Goal: Information Seeking & Learning: Check status

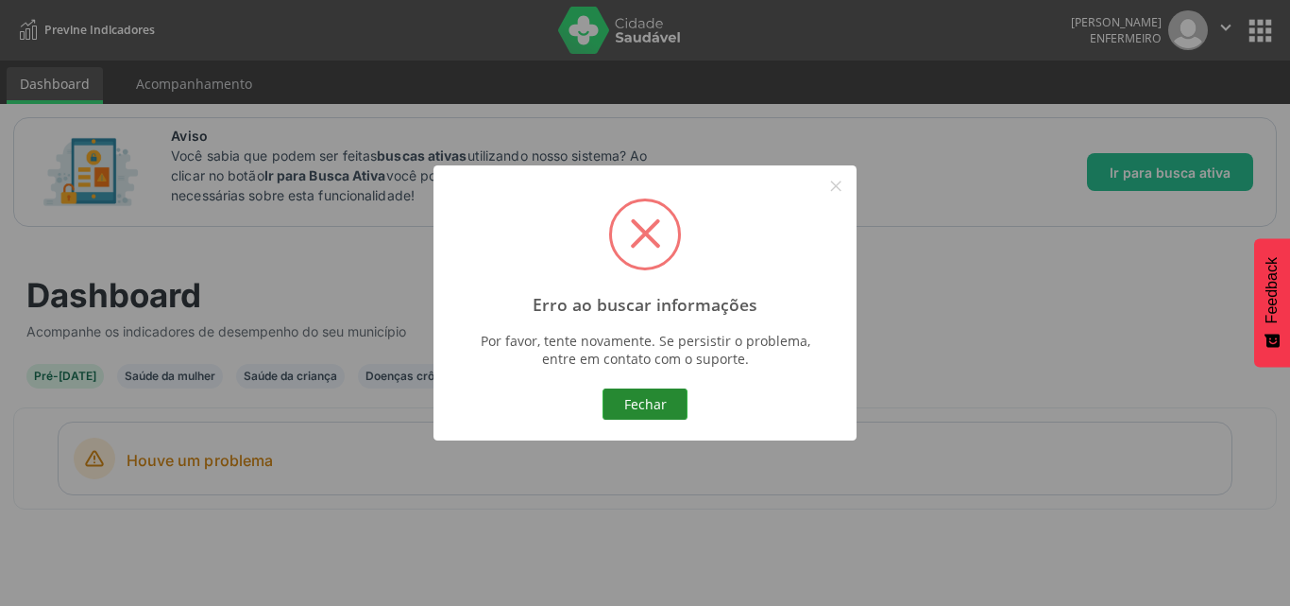
click at [630, 414] on button "Fechar" at bounding box center [645, 404] width 85 height 32
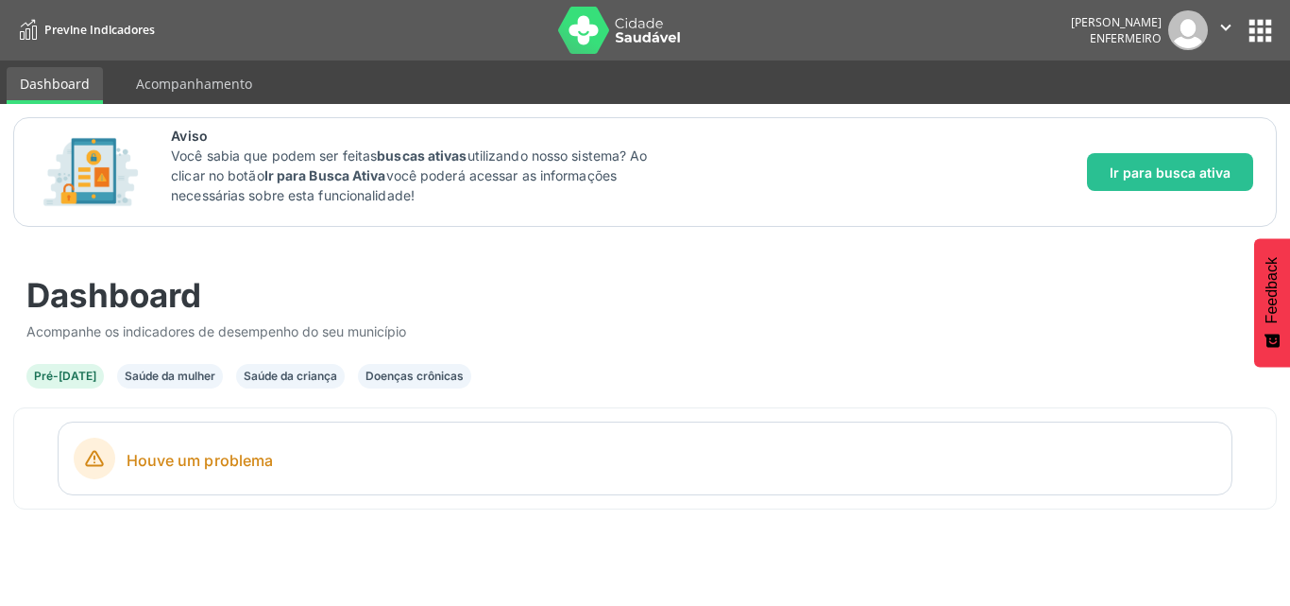
click at [34, 374] on div "Pré-[DATE]" at bounding box center [65, 375] width 62 height 17
click at [190, 373] on div "Saúde da mulher" at bounding box center [170, 375] width 91 height 17
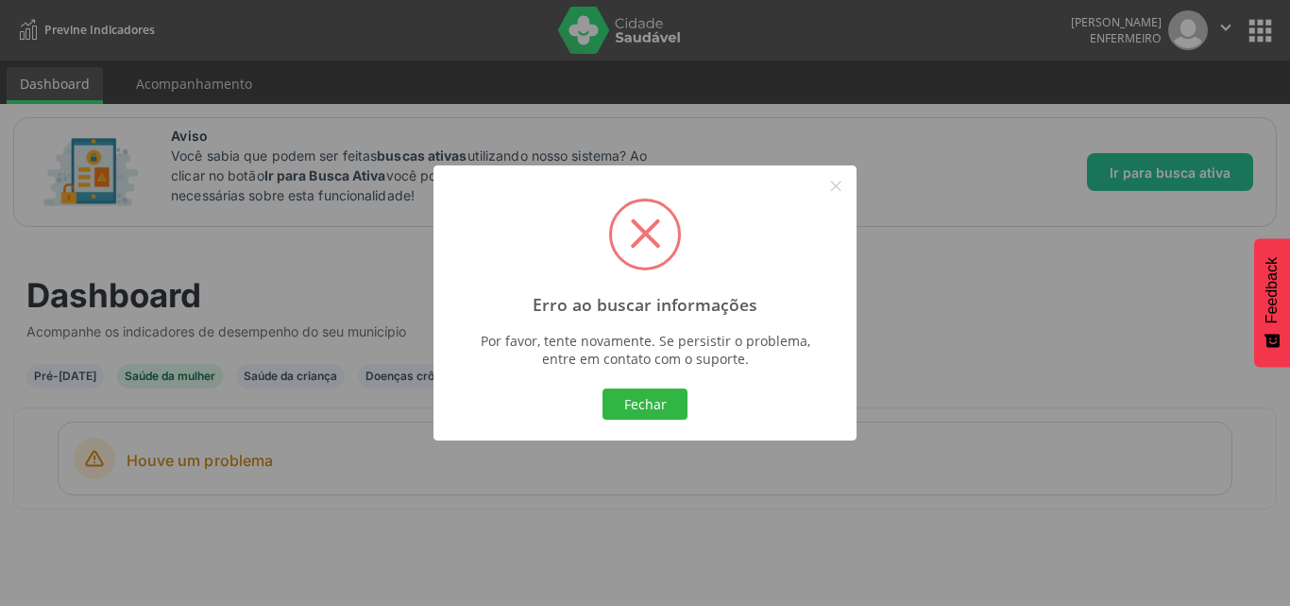
click at [203, 84] on div "Erro ao buscar informações × Por favor, tente novamente. Se persistir o problem…" at bounding box center [645, 303] width 1290 height 606
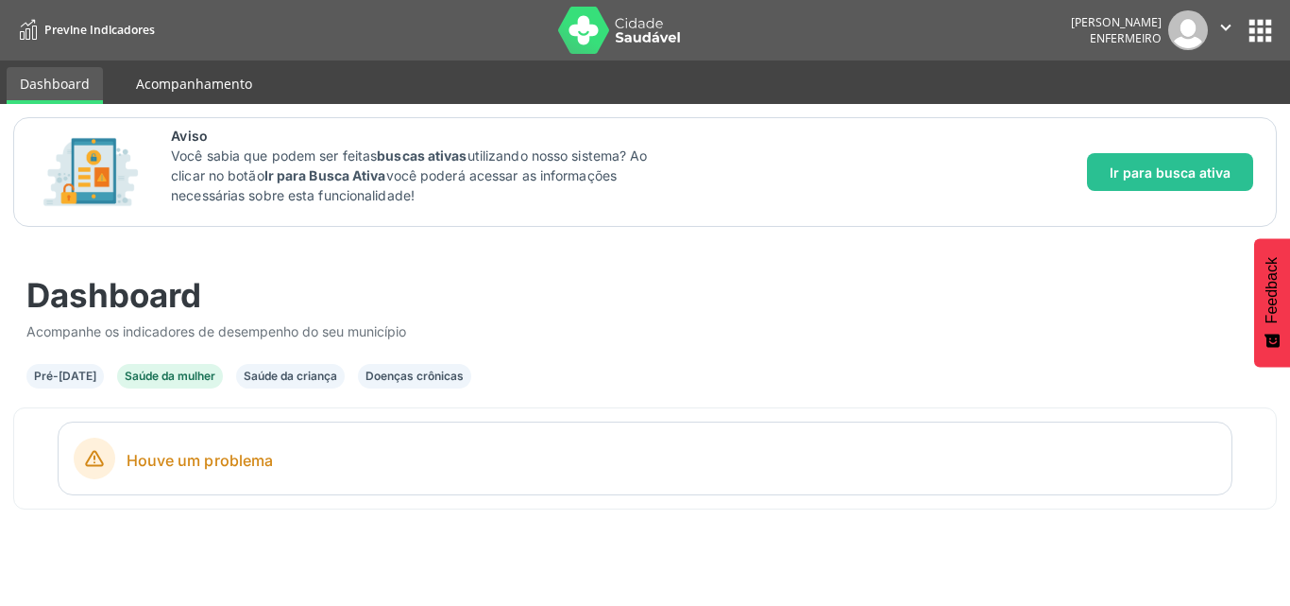
click at [188, 73] on link "Acompanhamento" at bounding box center [194, 83] width 143 height 33
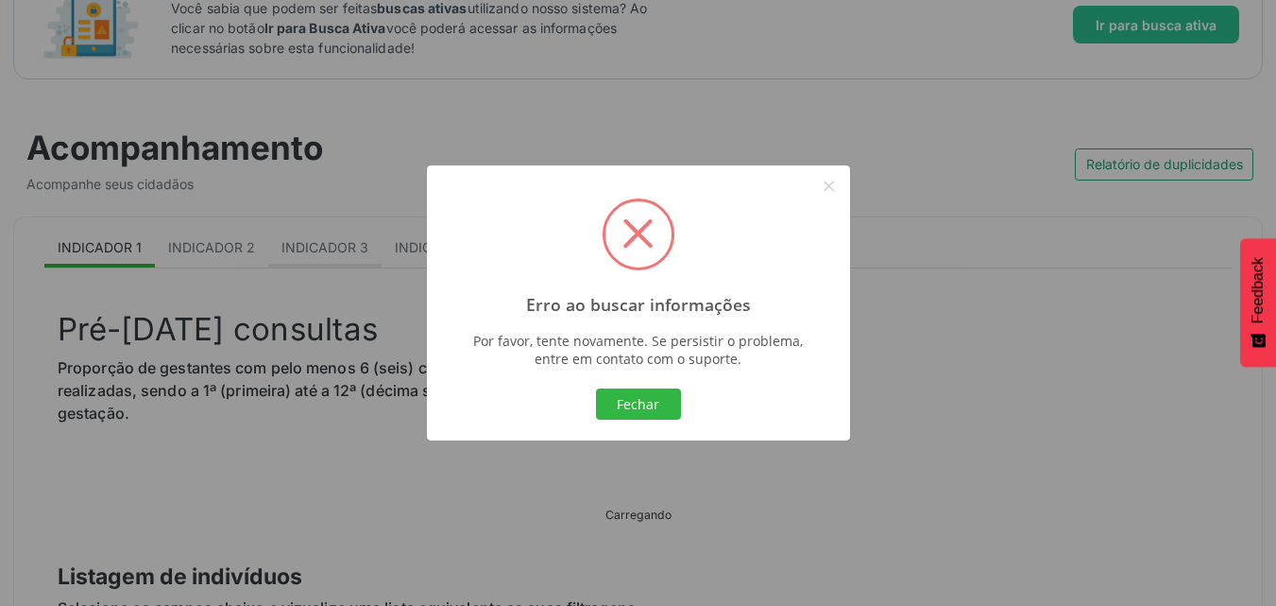
scroll to position [283, 0]
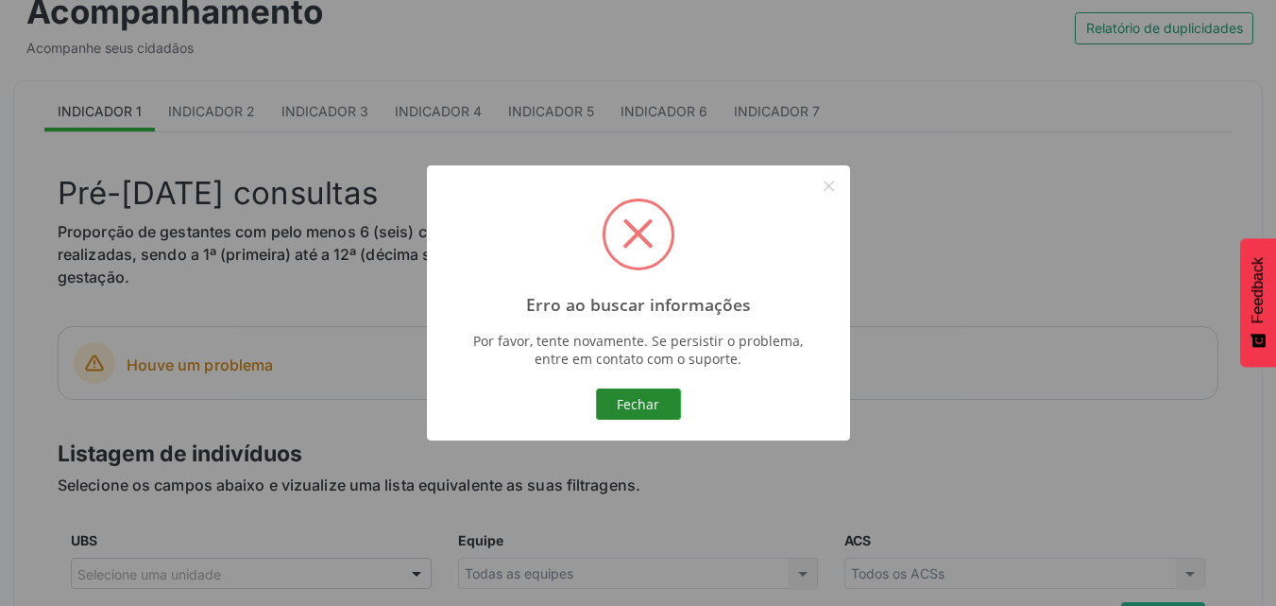
click at [621, 406] on button "Fechar" at bounding box center [638, 404] width 85 height 32
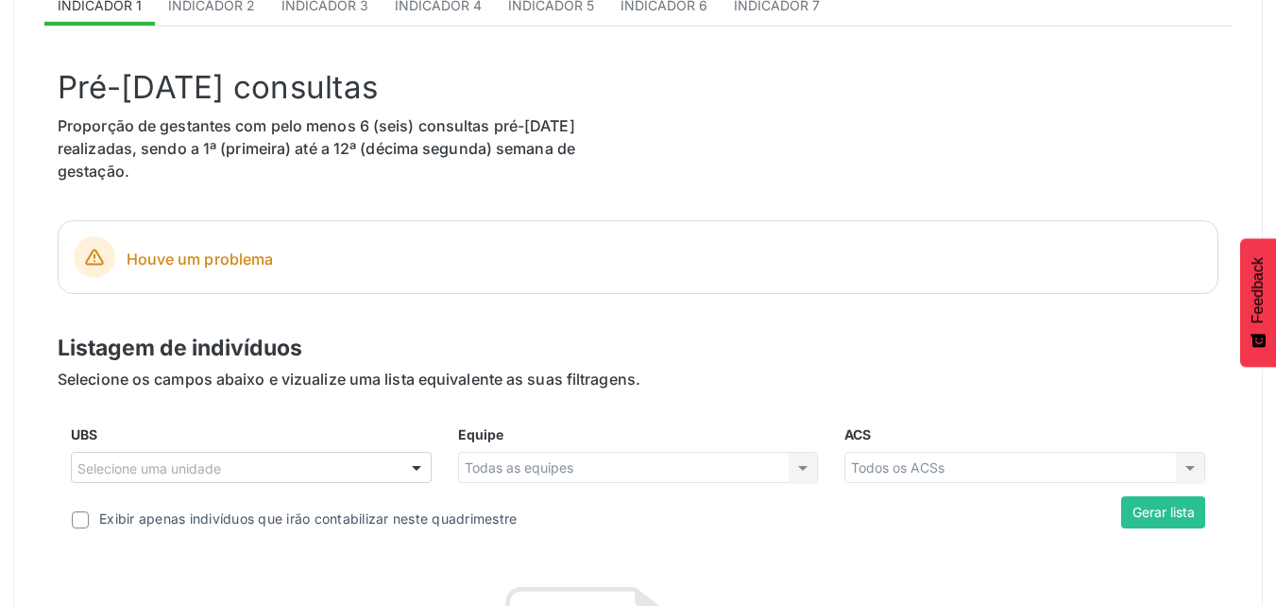
scroll to position [378, 0]
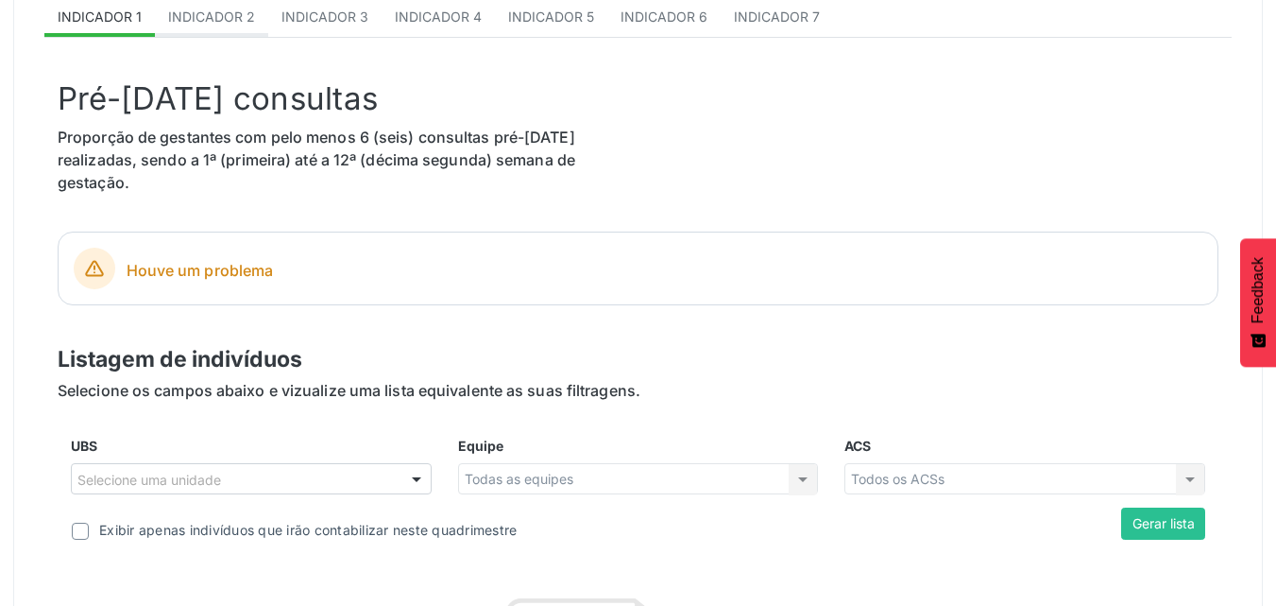
click at [217, 17] on span "Indicador 2" at bounding box center [211, 17] width 87 height 16
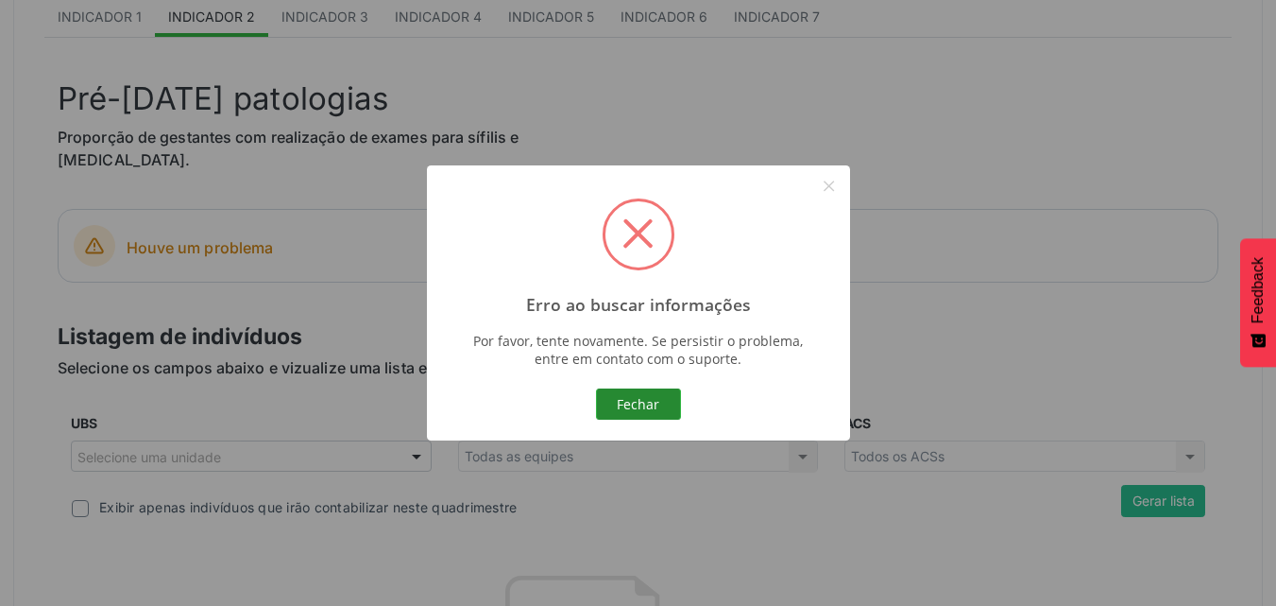
click at [662, 401] on button "Fechar" at bounding box center [638, 404] width 85 height 32
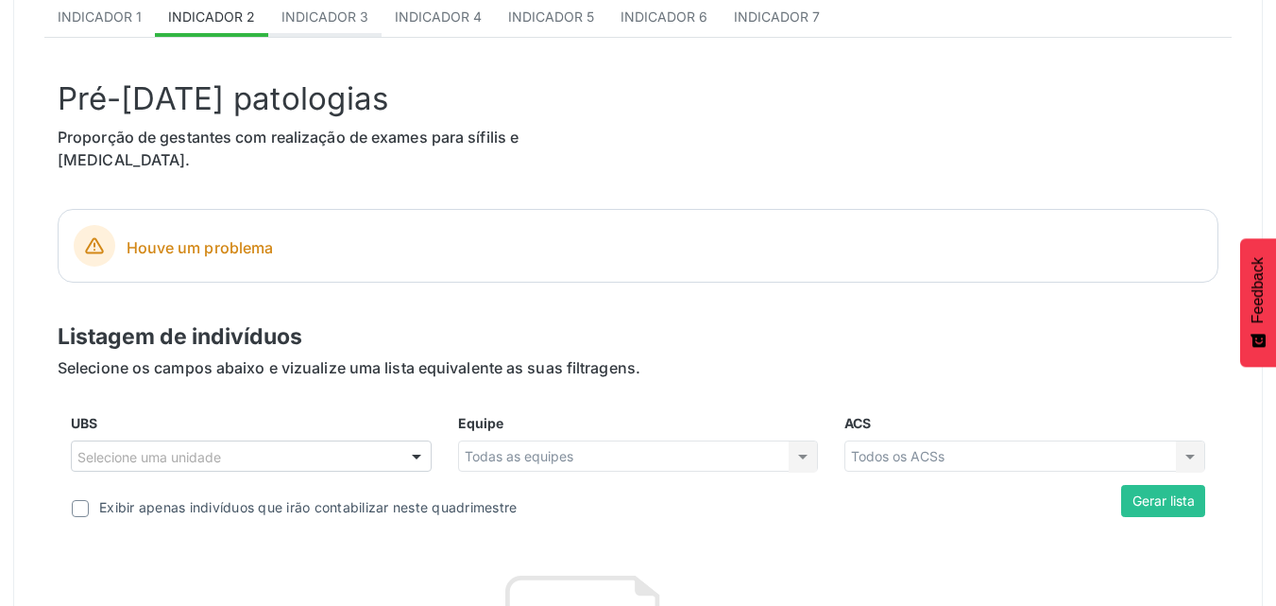
click at [308, 7] on link "Indicador 3" at bounding box center [324, 18] width 113 height 37
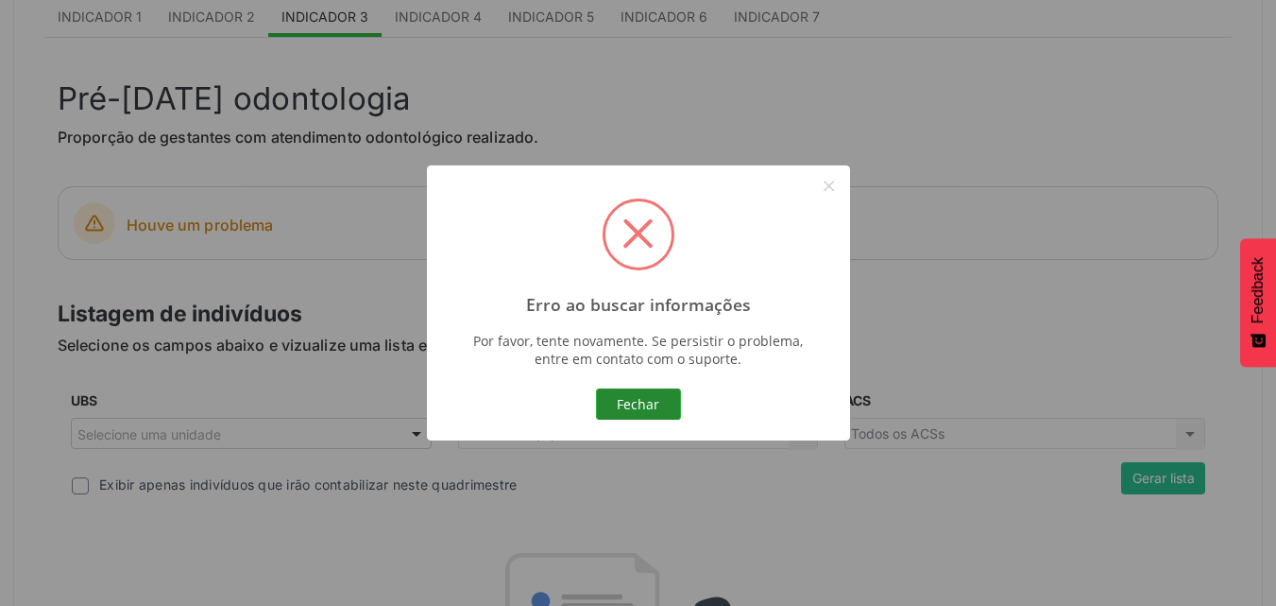
click at [627, 402] on button "Fechar" at bounding box center [638, 404] width 85 height 32
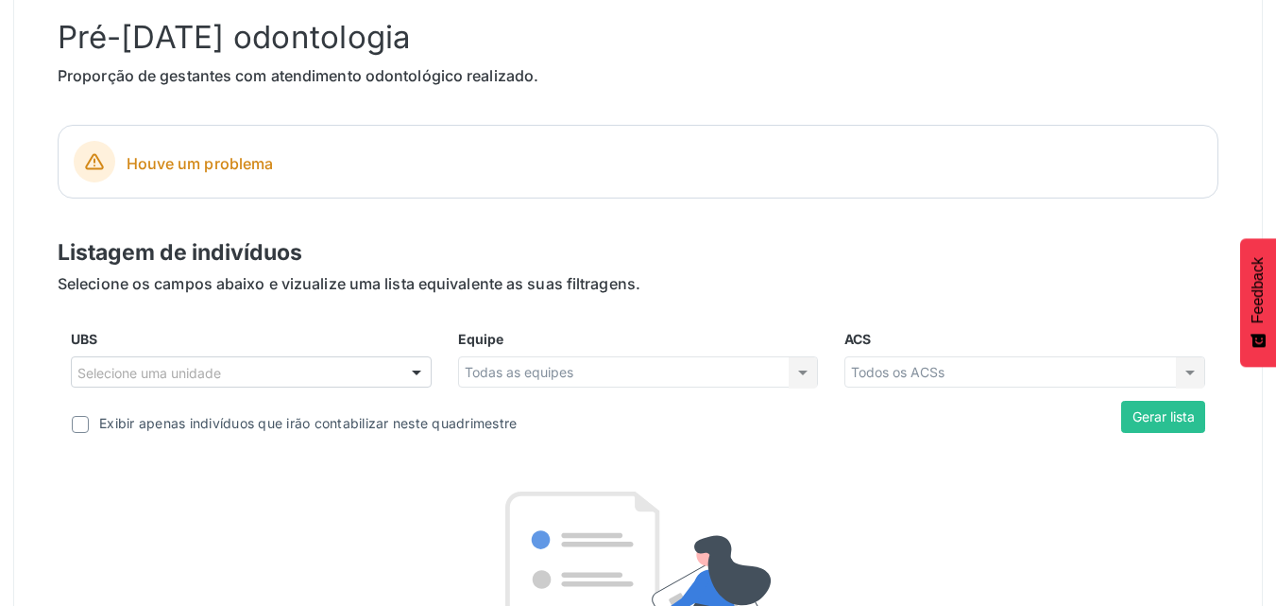
scroll to position [472, 0]
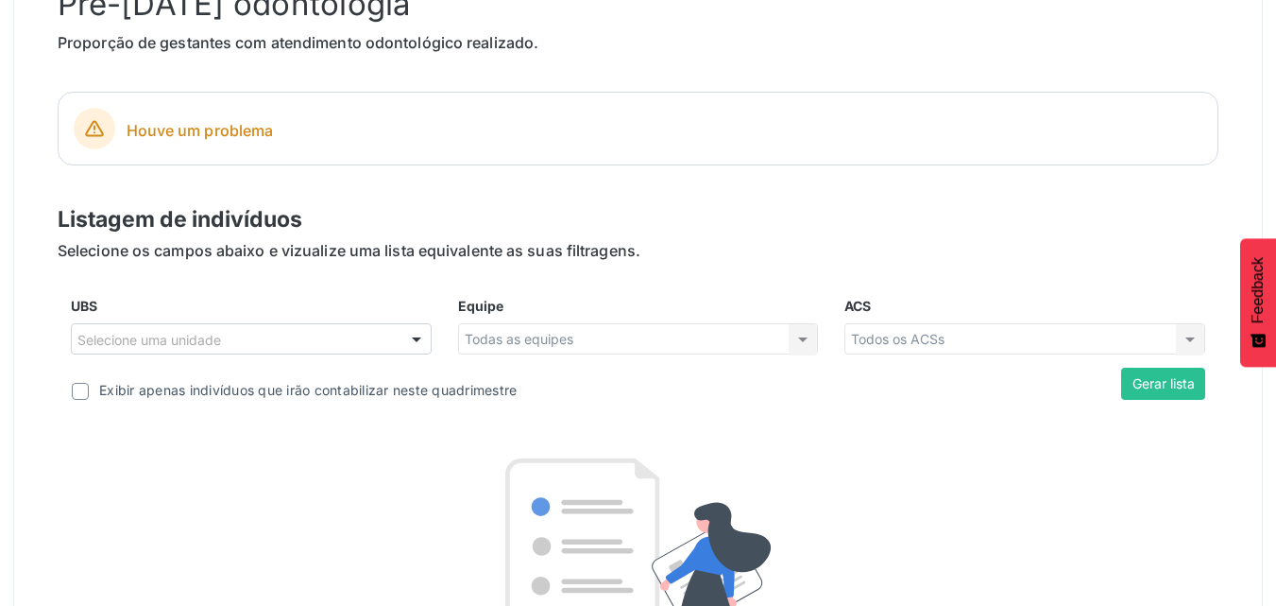
click at [417, 333] on div at bounding box center [416, 340] width 28 height 32
click at [786, 340] on div "Todas as equipes Todas as equipes Nenhum resultado encontrado para: " " Não há …" at bounding box center [638, 339] width 361 height 32
click at [812, 335] on div "Todas as equipes Todas as equipes Nenhum resultado encontrado para: " " Não há …" at bounding box center [638, 339] width 361 height 32
click at [808, 336] on div "Todas as equipes Todas as equipes Nenhum resultado encontrado para: " " Não há …" at bounding box center [638, 339] width 361 height 32
click at [802, 339] on div "Todas as equipes Todas as equipes Nenhum resultado encontrado para: " " Não há …" at bounding box center [638, 339] width 361 height 32
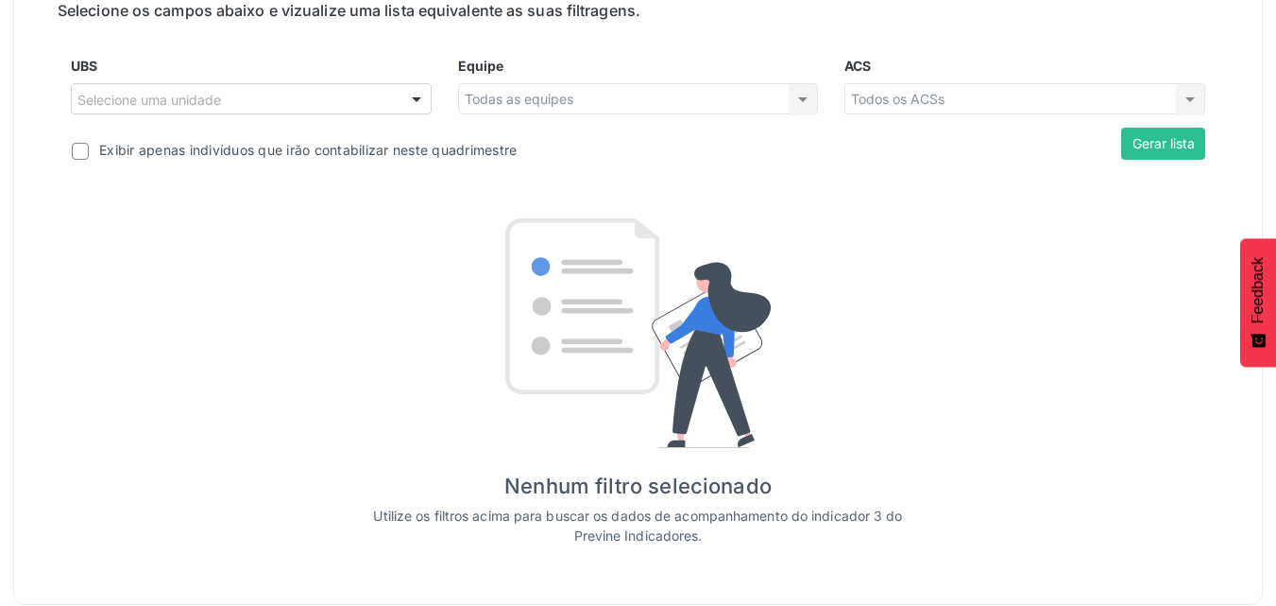
scroll to position [725, 0]
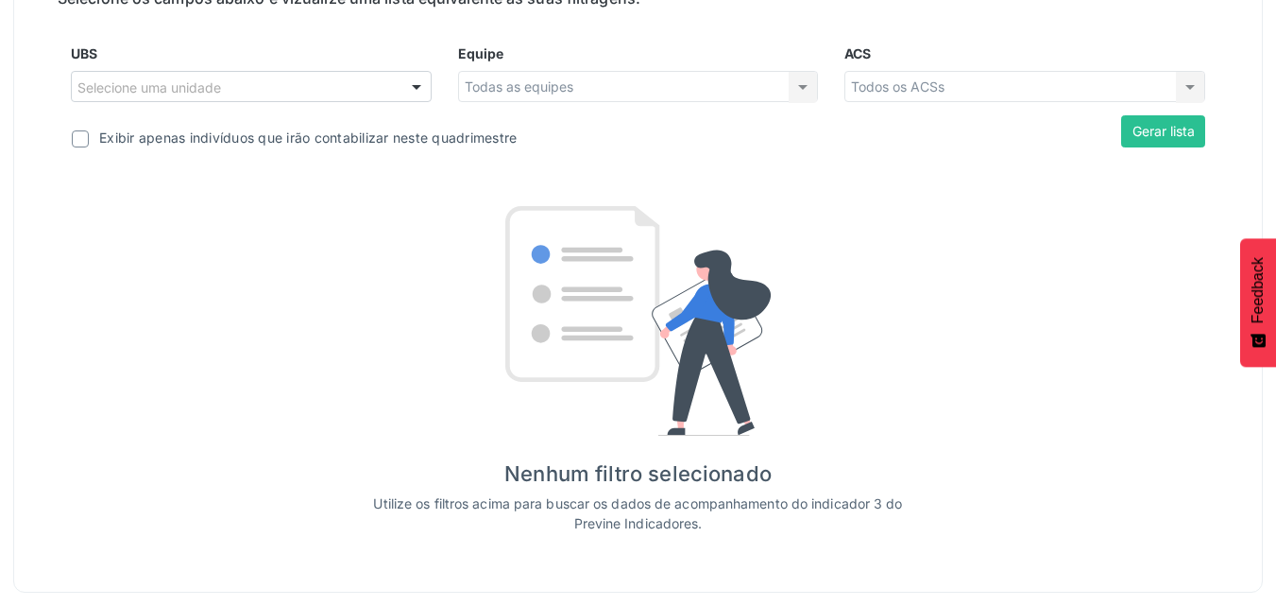
click at [84, 145] on label at bounding box center [80, 138] width 17 height 17
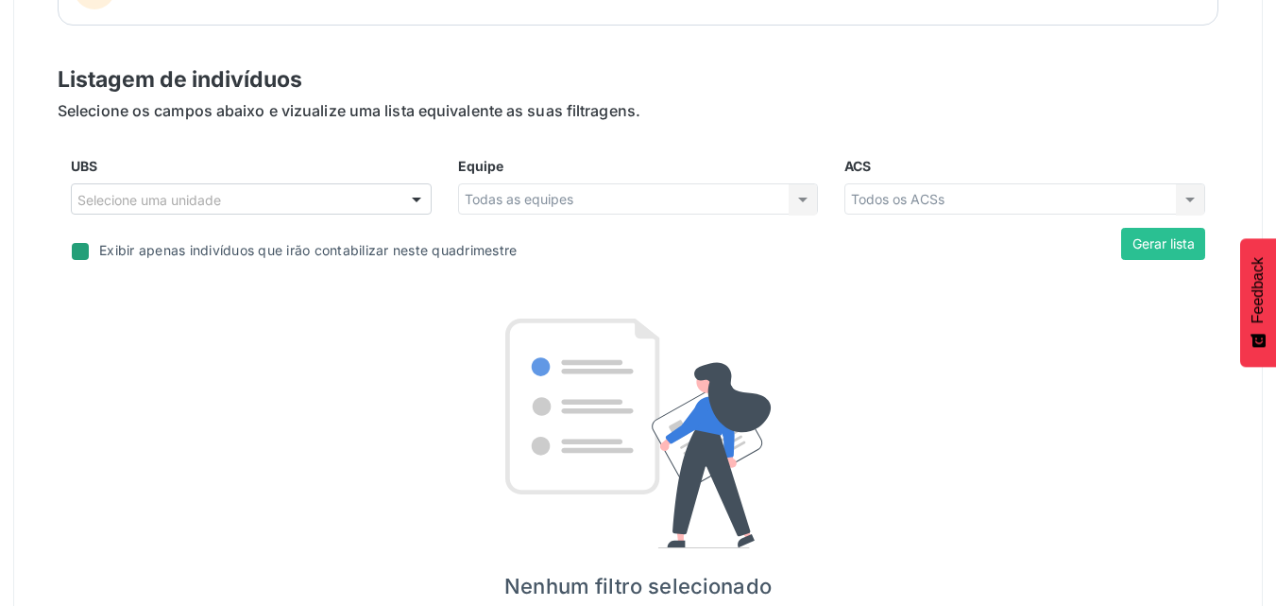
scroll to position [441, 0]
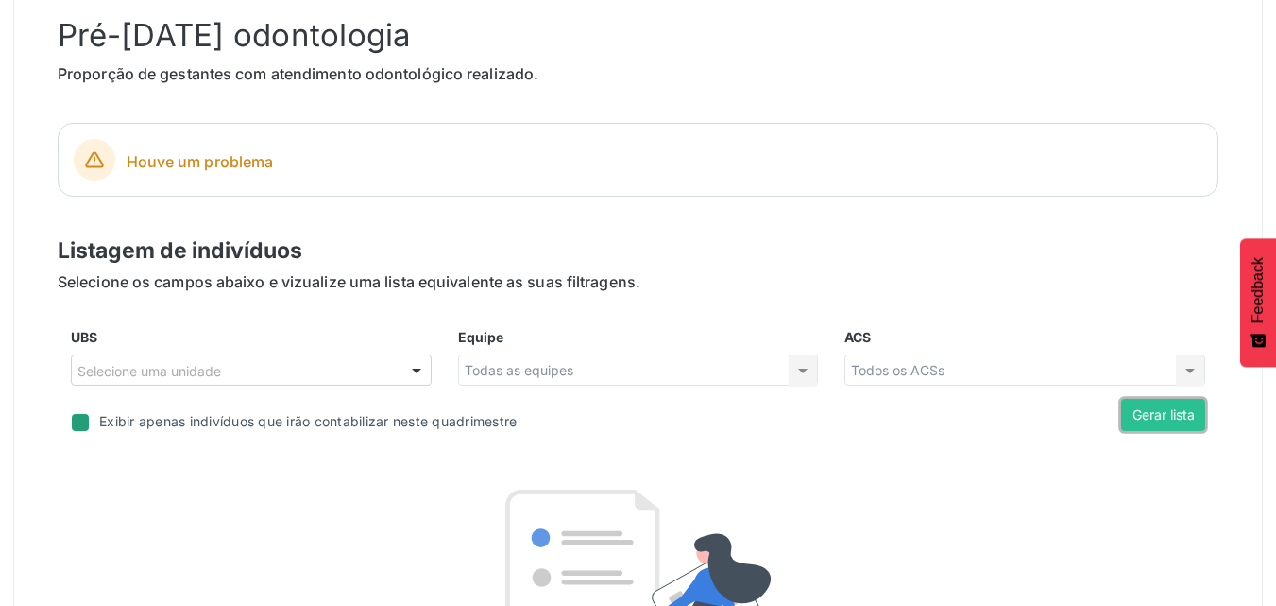
click at [1169, 415] on button "Gerar lista" at bounding box center [1163, 415] width 84 height 32
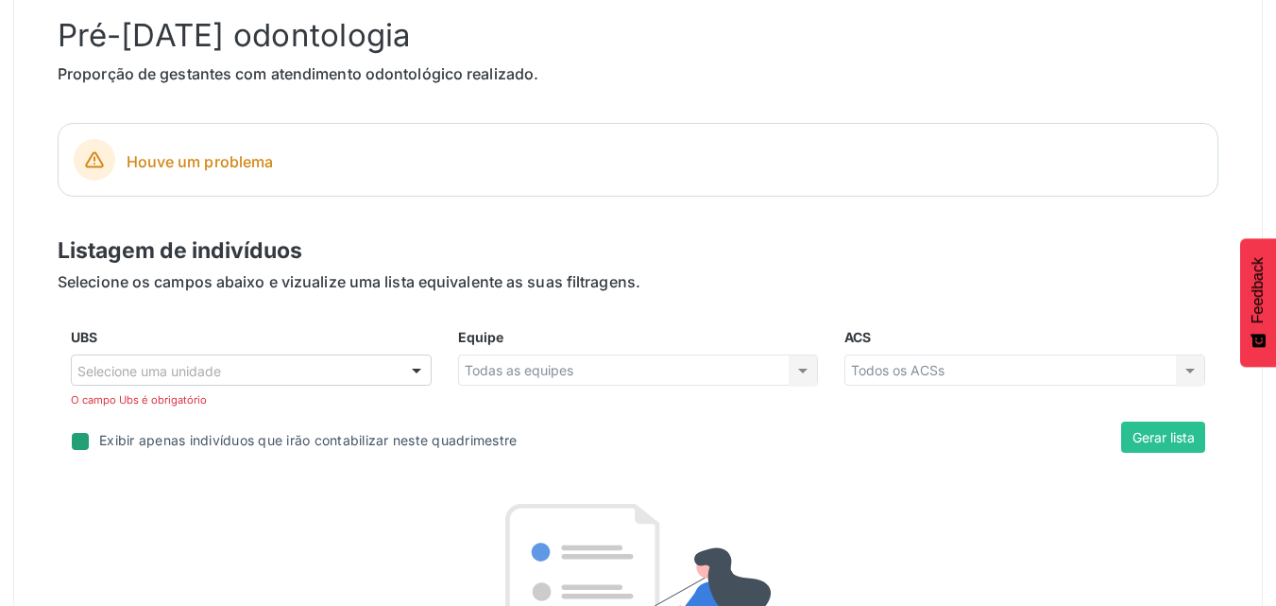
click at [423, 372] on div at bounding box center [416, 371] width 28 height 32
click at [232, 386] on input "UBS" at bounding box center [235, 380] width 316 height 38
click at [306, 439] on div "Exibir apenas indivíduos que irão contabilizar neste quadrimestre" at bounding box center [308, 440] width 418 height 20
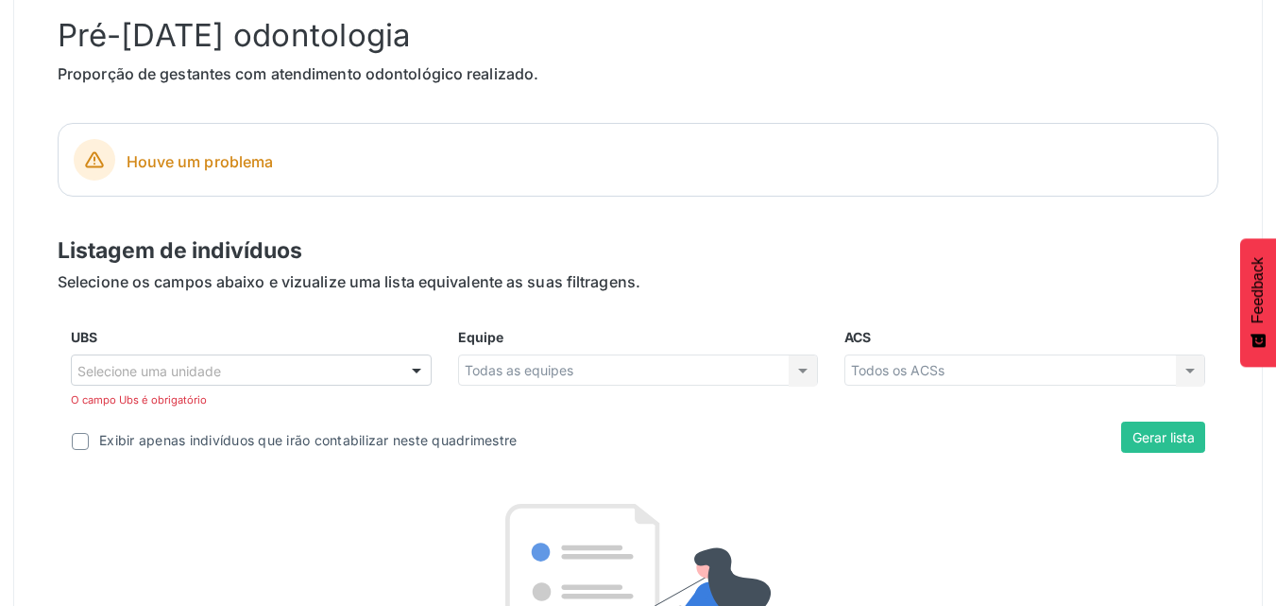
click at [401, 422] on span "Exibir apenas indivíduos que irão contabilizar neste quadrimestre" at bounding box center [294, 440] width 446 height 38
click at [413, 383] on div at bounding box center [416, 371] width 28 height 32
click at [419, 371] on div at bounding box center [416, 371] width 28 height 32
click at [350, 391] on div "Selecione uma unidade Nenhum resultado encontrado para: " " Não há nenhuma opçã…" at bounding box center [251, 381] width 361 height 54
click at [414, 372] on div at bounding box center [416, 371] width 28 height 32
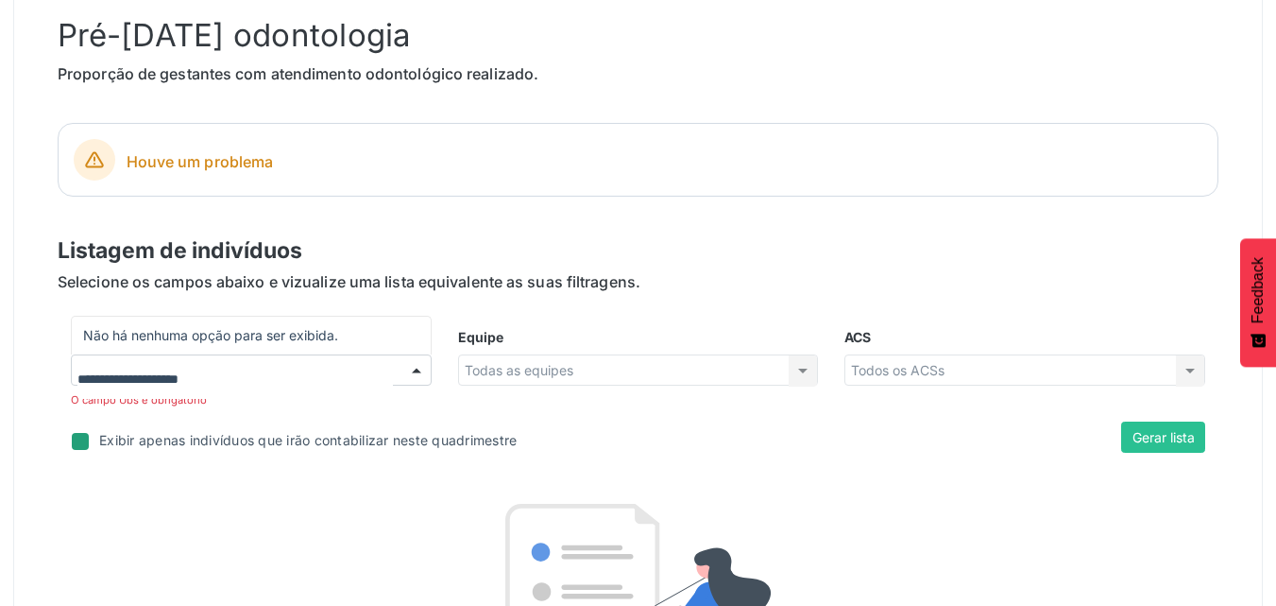
click at [353, 390] on input "UBS" at bounding box center [235, 380] width 316 height 38
click at [521, 378] on div "Todas as equipes Todas as equipes Nenhum resultado encontrado para: " " Não há …" at bounding box center [638, 370] width 361 height 32
click at [530, 371] on div "Todas as equipes Todas as equipes Nenhum resultado encontrado para: " " Não há …" at bounding box center [638, 370] width 361 height 32
click at [811, 365] on div "Todas as equipes Todas as equipes Nenhum resultado encontrado para: " " Não há …" at bounding box center [638, 370] width 361 height 32
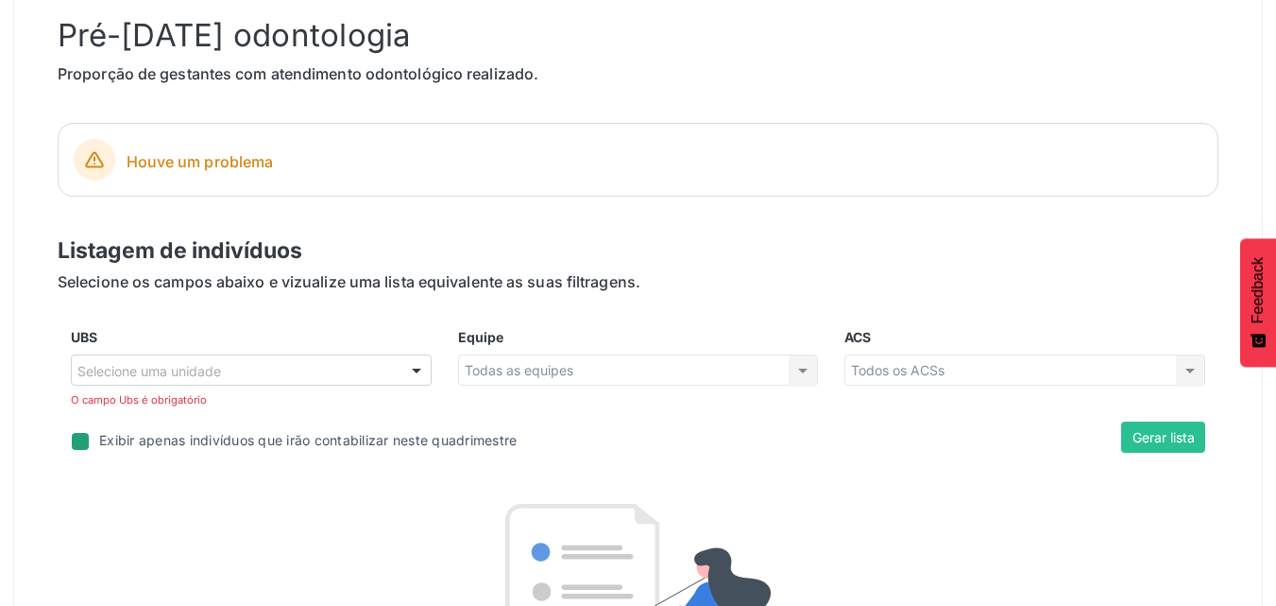
click at [583, 368] on div "Todas as equipes Todas as equipes Nenhum resultado encontrado para: " " Não há …" at bounding box center [638, 370] width 361 height 32
click at [581, 418] on div "Equipe Todas as equipes Todas as equipes Nenhum resultado encontrado para: " " …" at bounding box center [638, 374] width 387 height 94
click at [457, 172] on span "Houve um problema" at bounding box center [665, 161] width 1076 height 23
click at [99, 162] on icon at bounding box center [94, 159] width 19 height 19
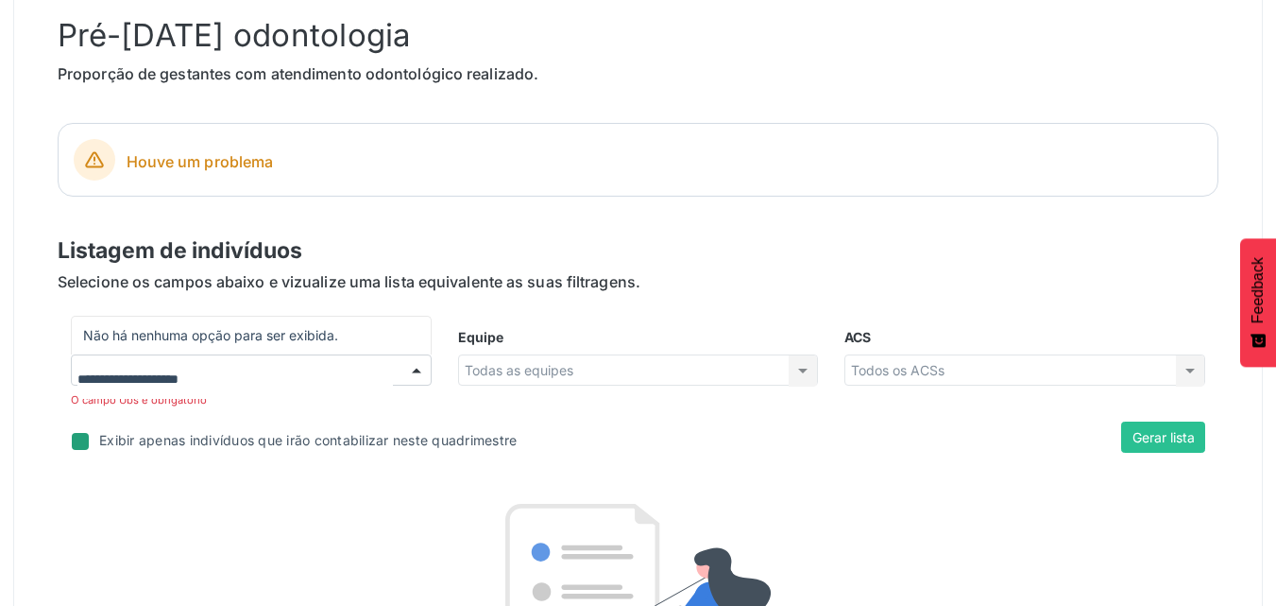
click at [126, 375] on input "UBS" at bounding box center [235, 380] width 316 height 38
click at [548, 367] on div "Todas as equipes Todas as equipes Nenhum resultado encontrado para: " " Não há …" at bounding box center [638, 370] width 361 height 32
click at [794, 376] on div "Todas as equipes Todas as equipes Nenhum resultado encontrado para: " " Não há …" at bounding box center [638, 370] width 361 height 32
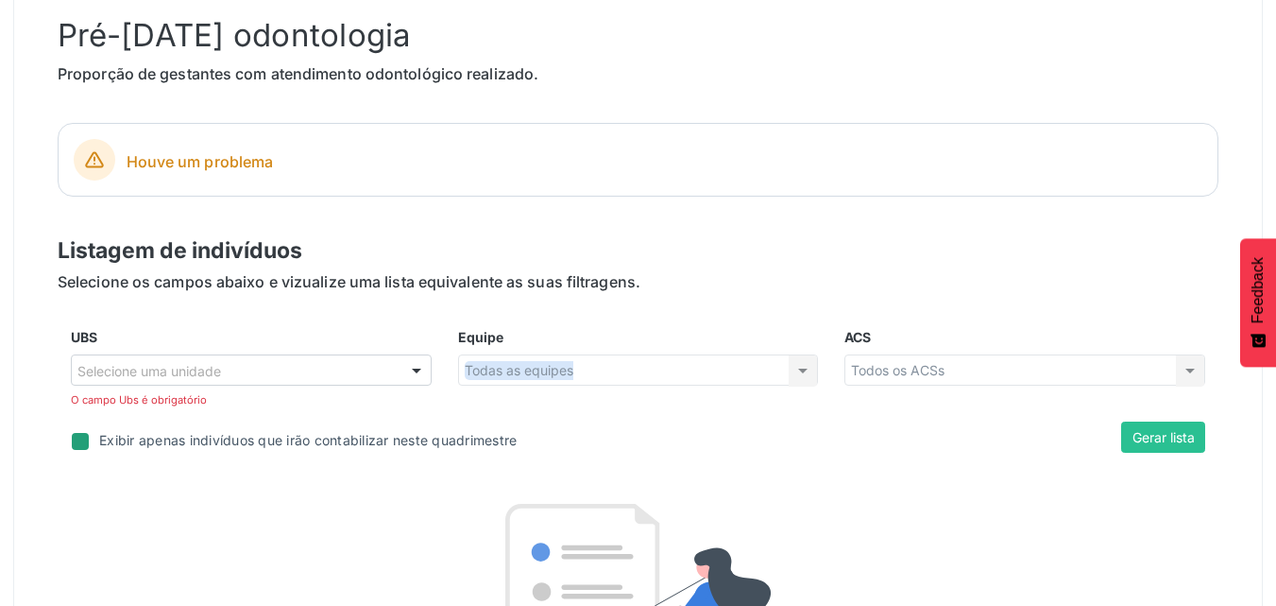
click at [794, 376] on div "Todas as equipes Todas as equipes Nenhum resultado encontrado para: " " Não há …" at bounding box center [638, 370] width 361 height 32
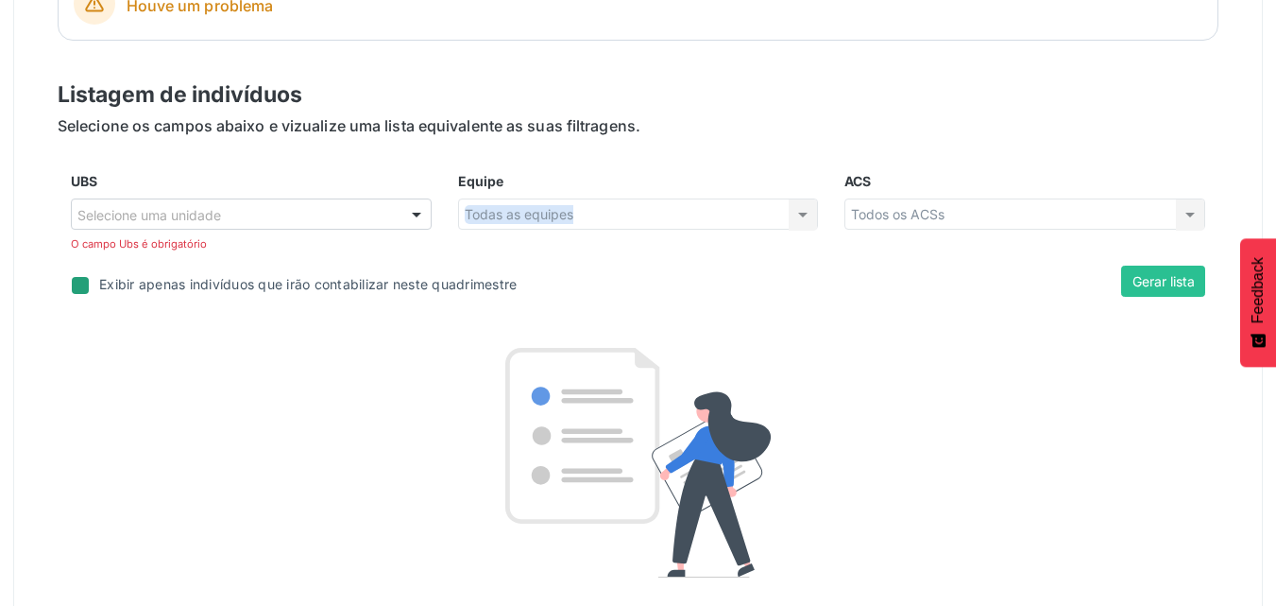
scroll to position [630, 0]
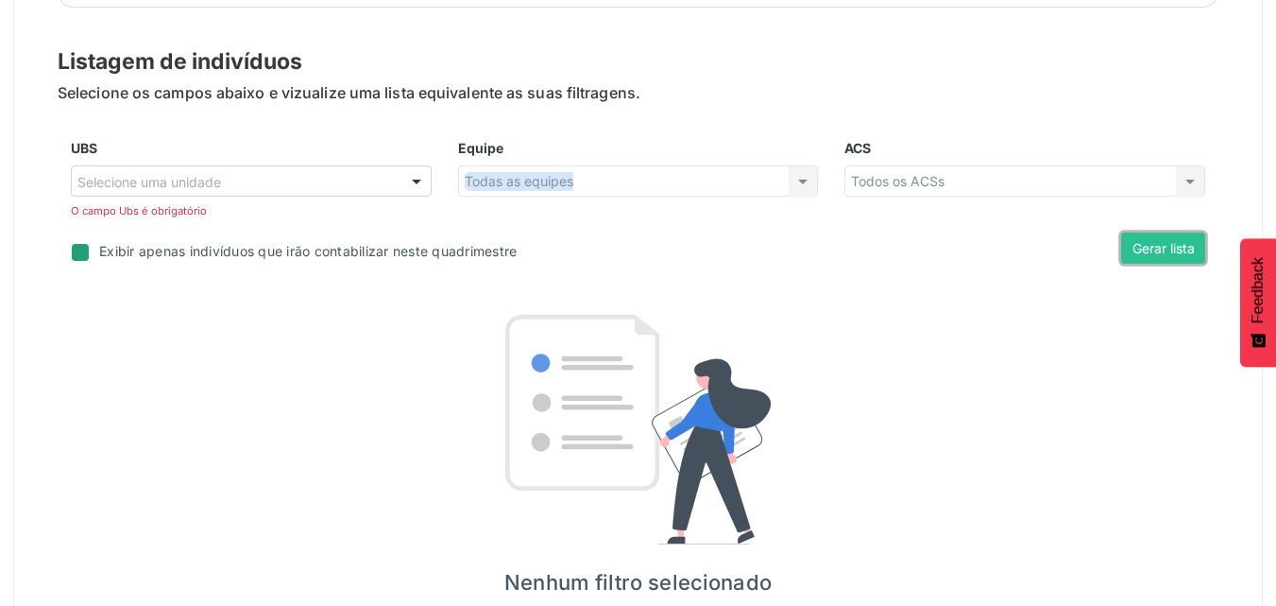
click at [1152, 241] on button "Gerar lista" at bounding box center [1163, 248] width 84 height 32
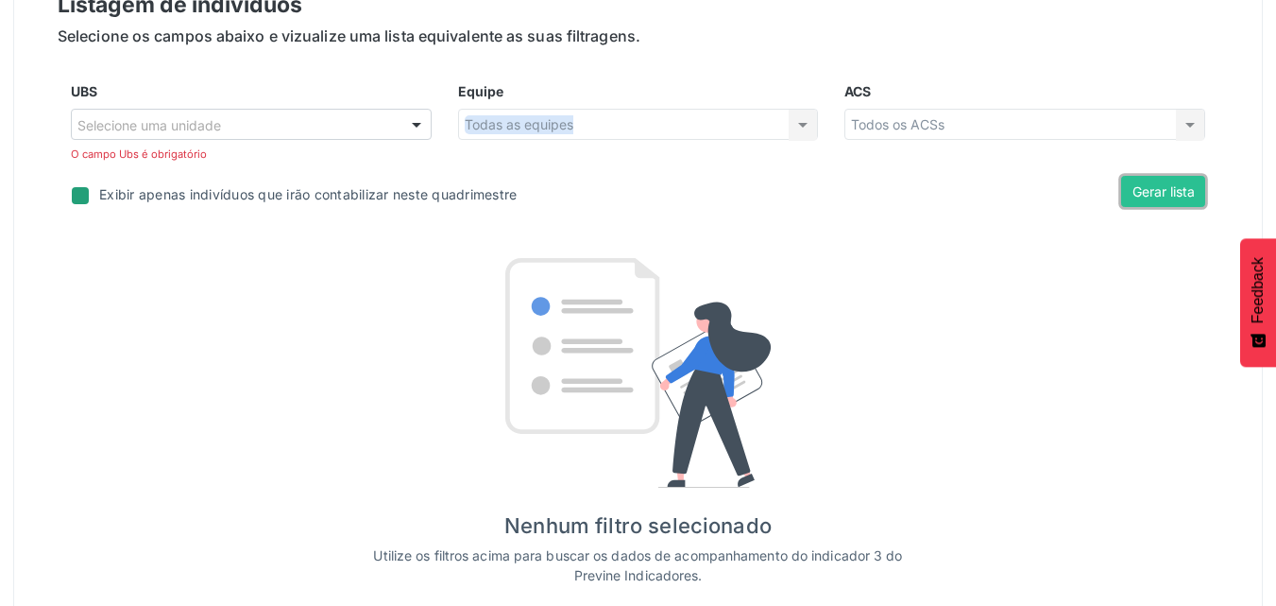
scroll to position [739, 0]
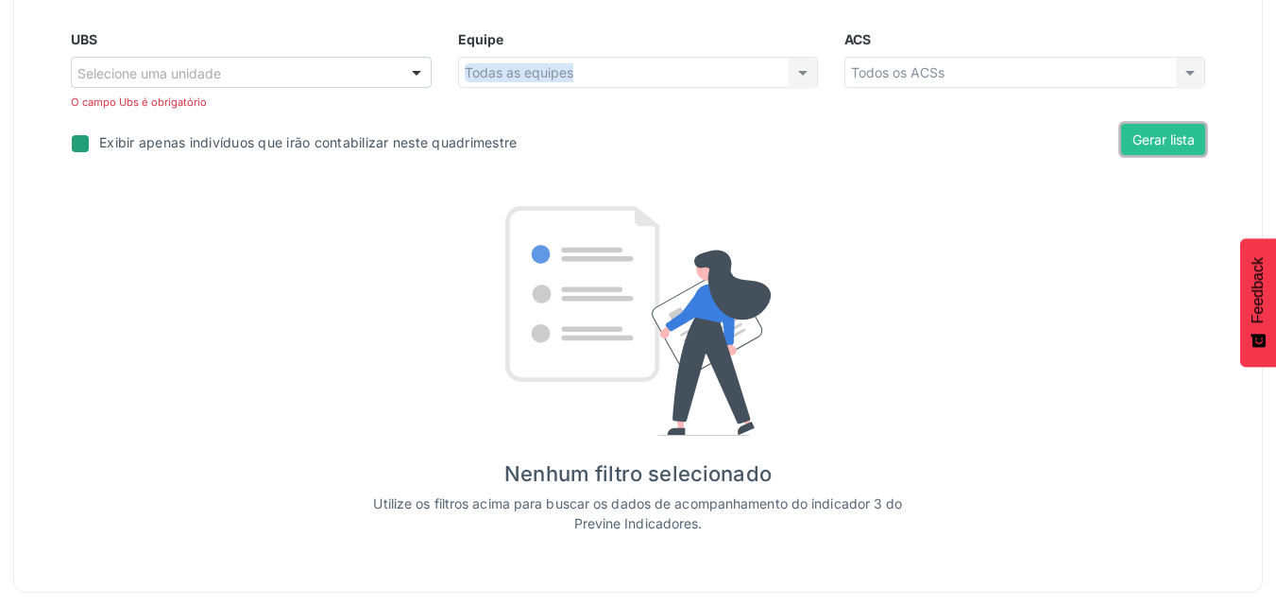
click at [1151, 150] on button "Gerar lista" at bounding box center [1163, 140] width 84 height 32
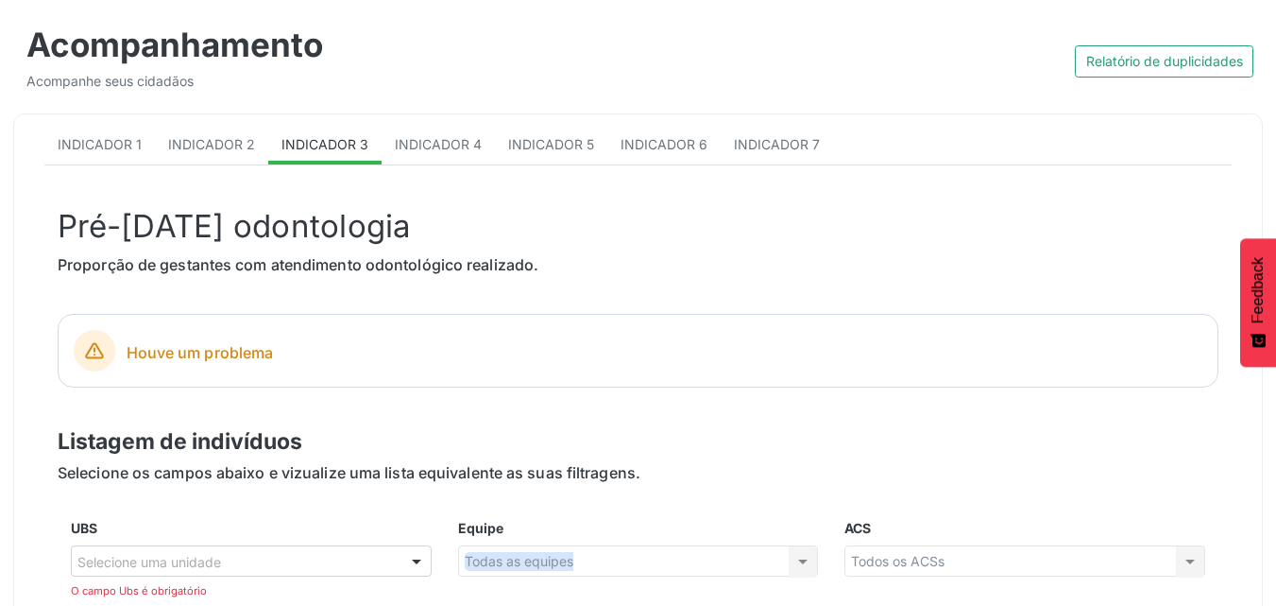
scroll to position [283, 0]
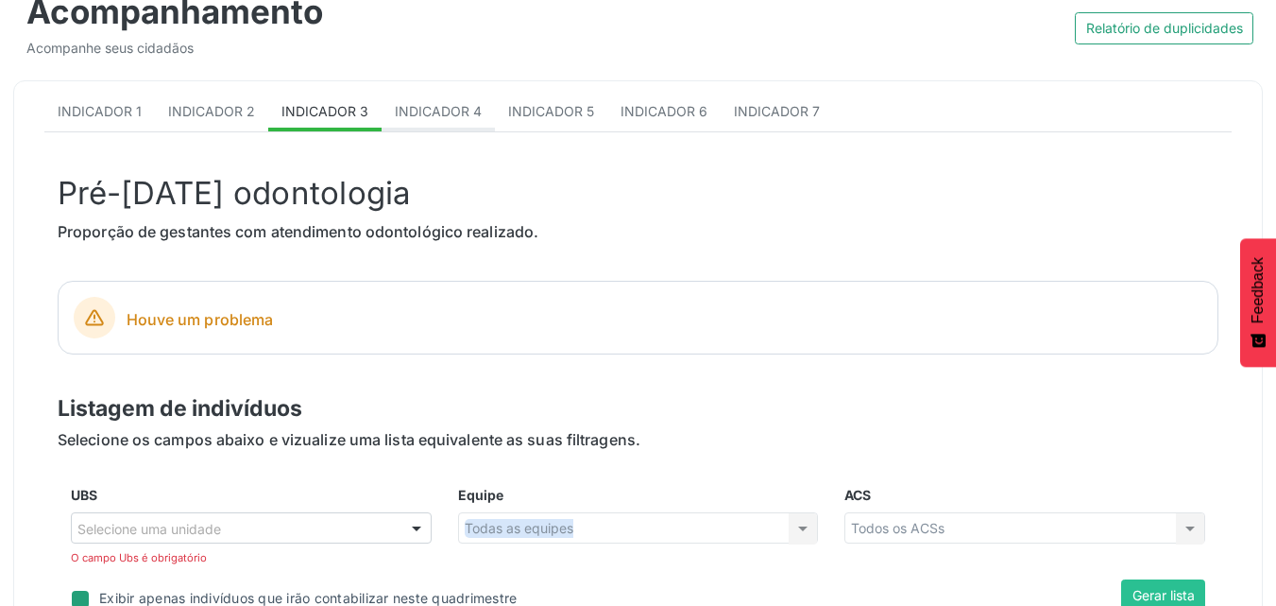
click at [443, 108] on span "Indicador 4" at bounding box center [438, 111] width 87 height 16
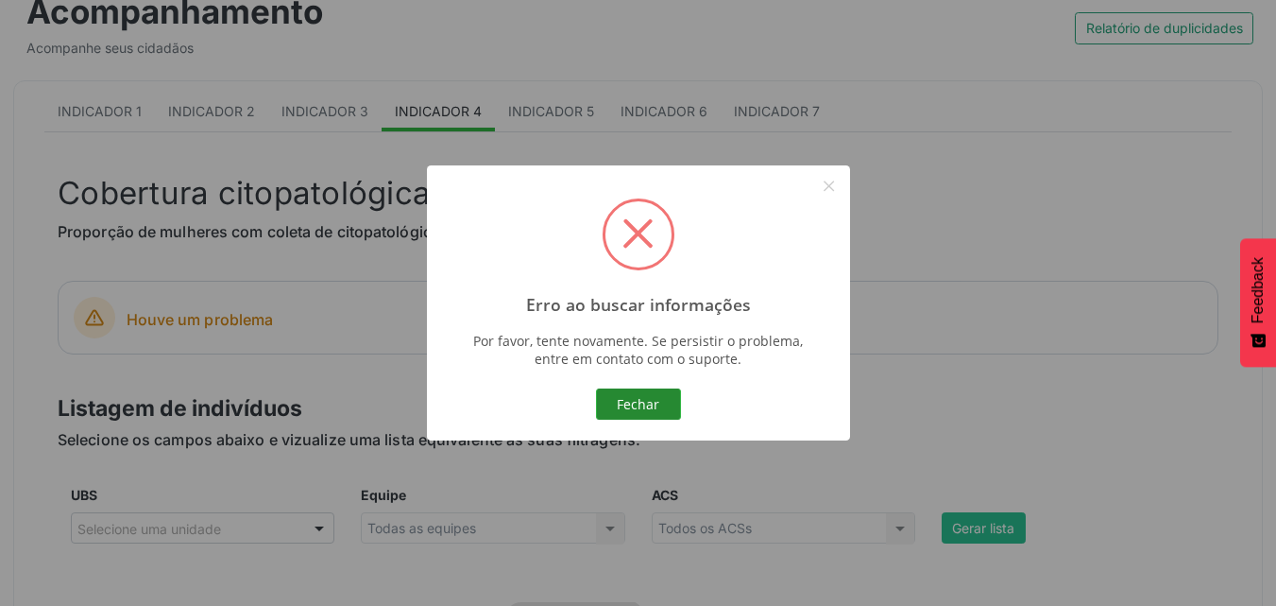
click at [635, 403] on button "Fechar" at bounding box center [638, 404] width 85 height 32
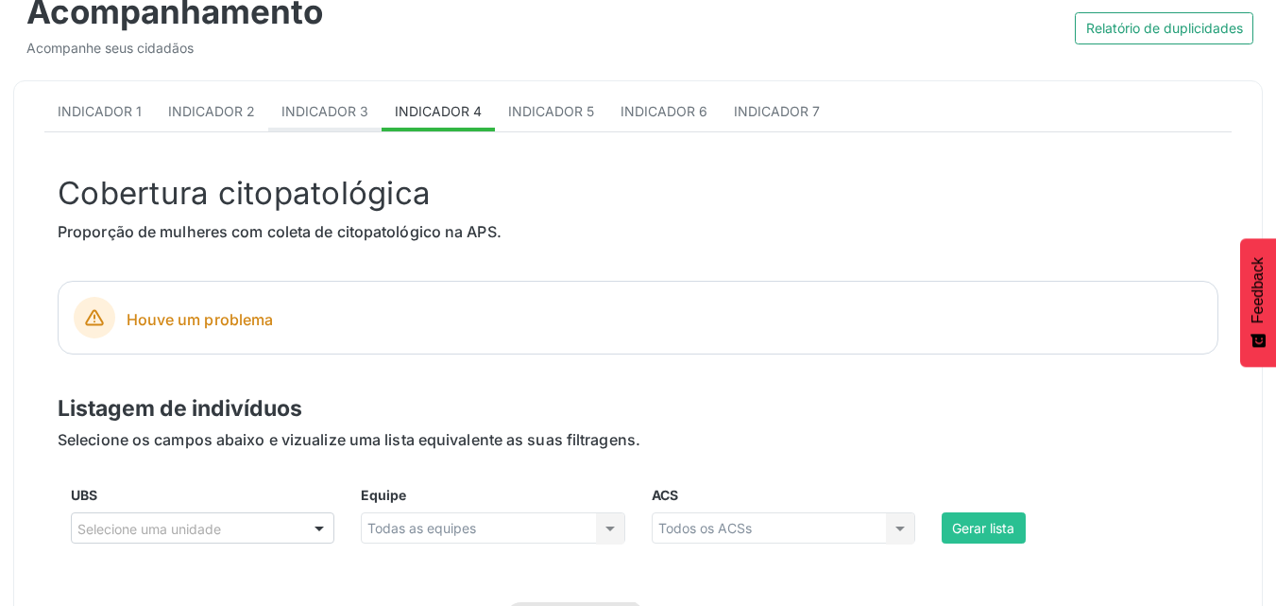
click at [333, 105] on span "Indicador 3" at bounding box center [325, 111] width 87 height 16
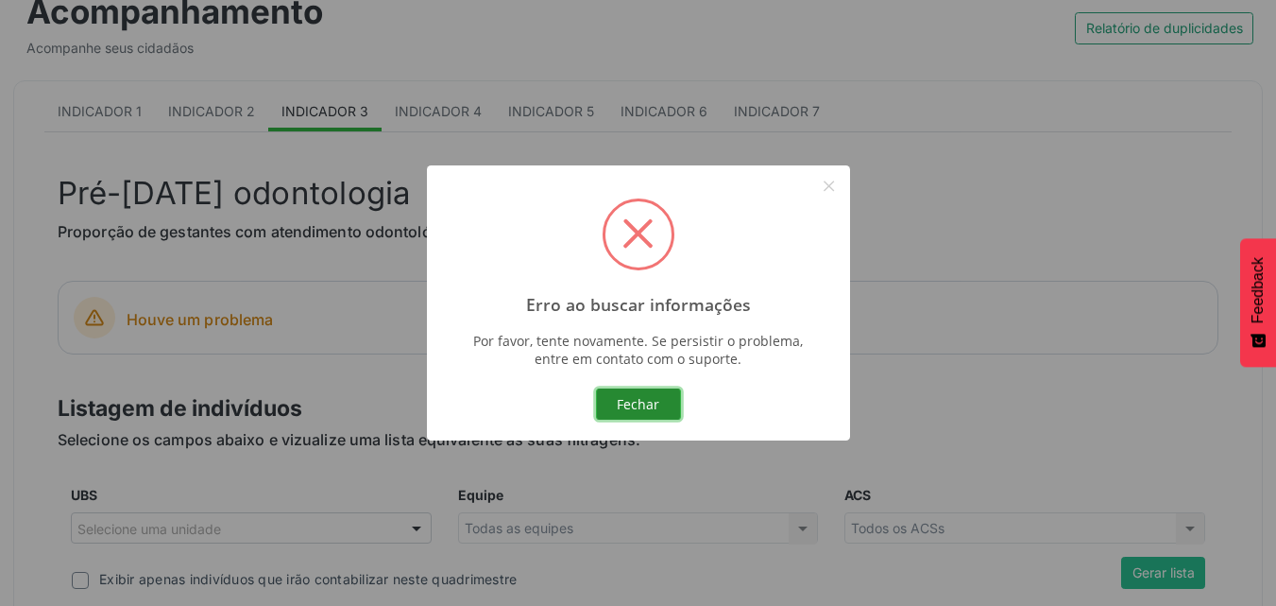
click at [629, 404] on button "Fechar" at bounding box center [638, 404] width 85 height 32
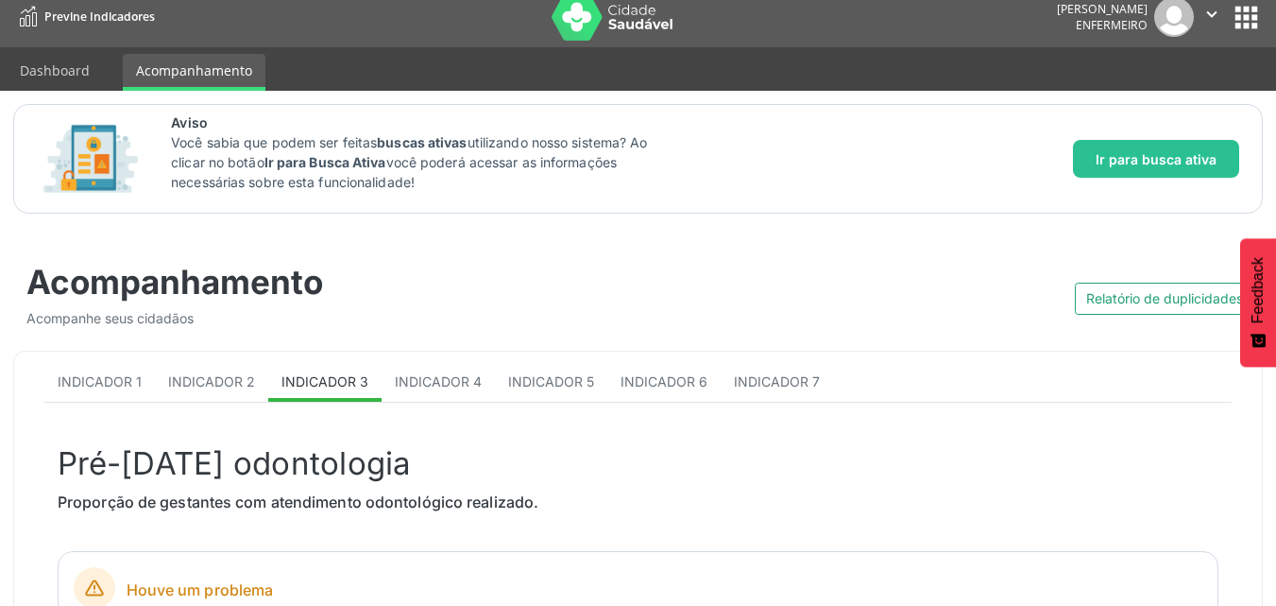
scroll to position [0, 0]
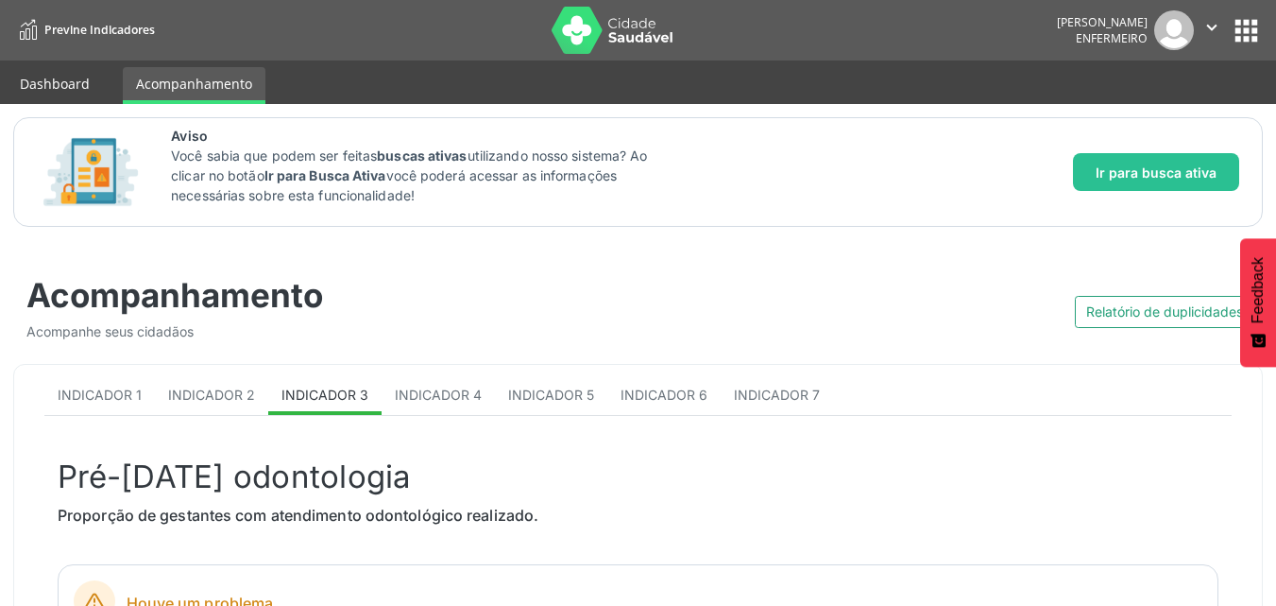
click at [73, 71] on link "Dashboard" at bounding box center [55, 83] width 96 height 33
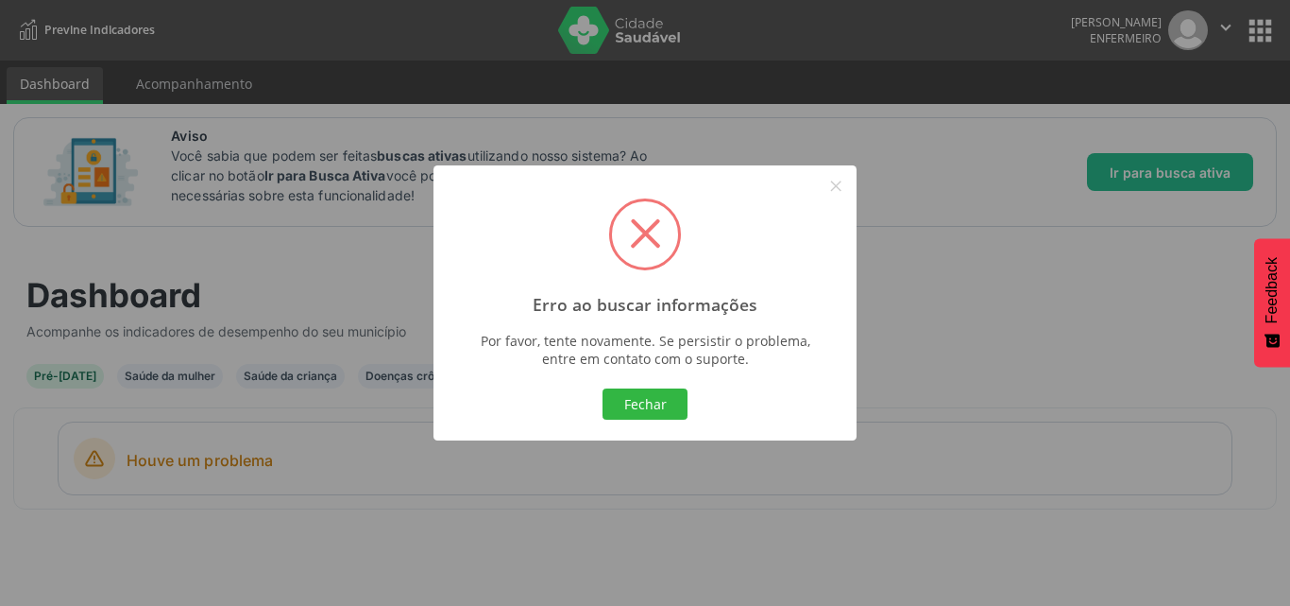
click at [1271, 29] on div "Erro ao buscar informações × Por favor, tente novamente. Se persistir o problem…" at bounding box center [645, 303] width 1290 height 606
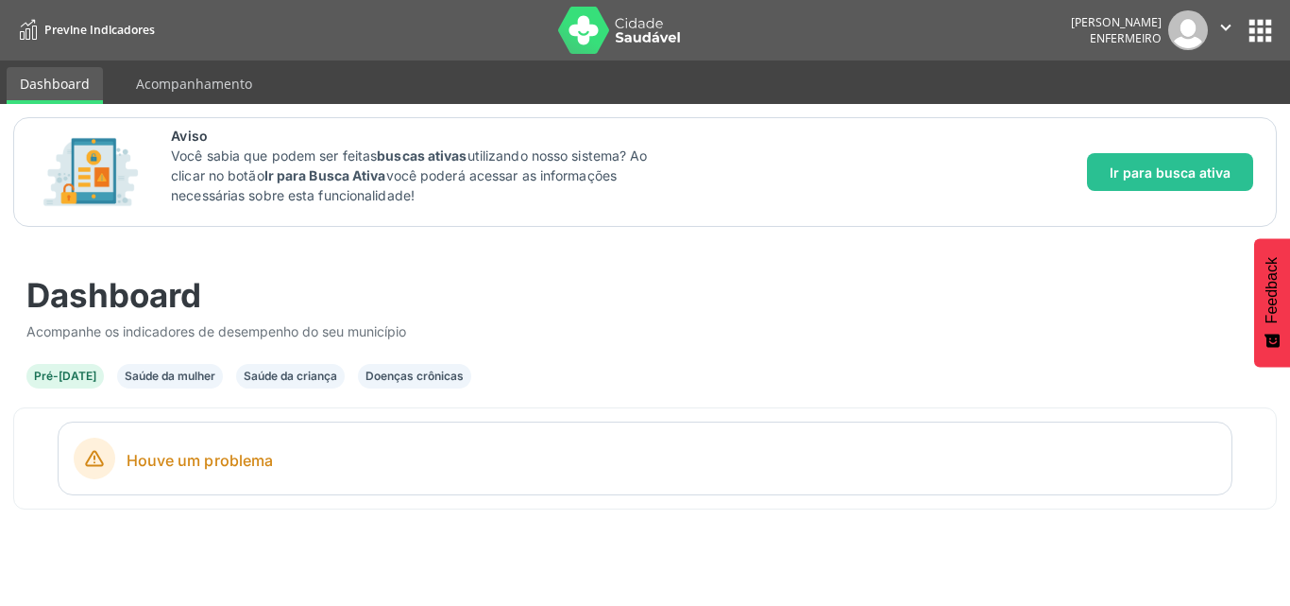
click at [145, 374] on div "Saúde da mulher" at bounding box center [170, 375] width 91 height 17
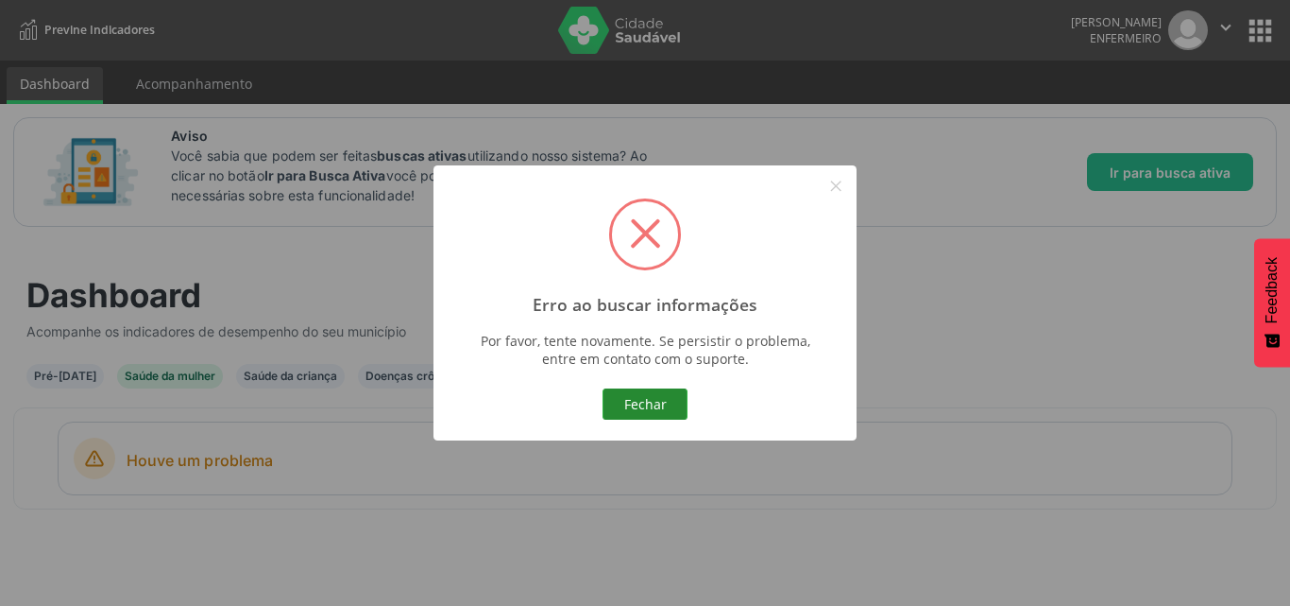
click at [673, 416] on button "Fechar" at bounding box center [645, 404] width 85 height 32
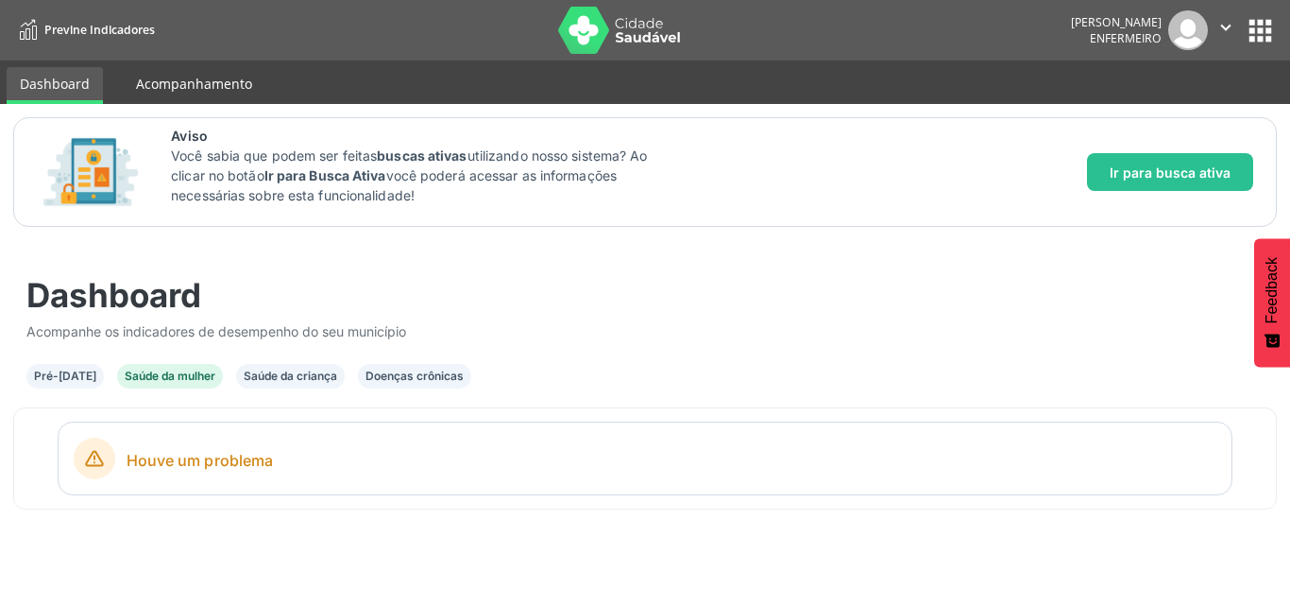
click at [188, 84] on link "Acompanhamento" at bounding box center [194, 83] width 143 height 33
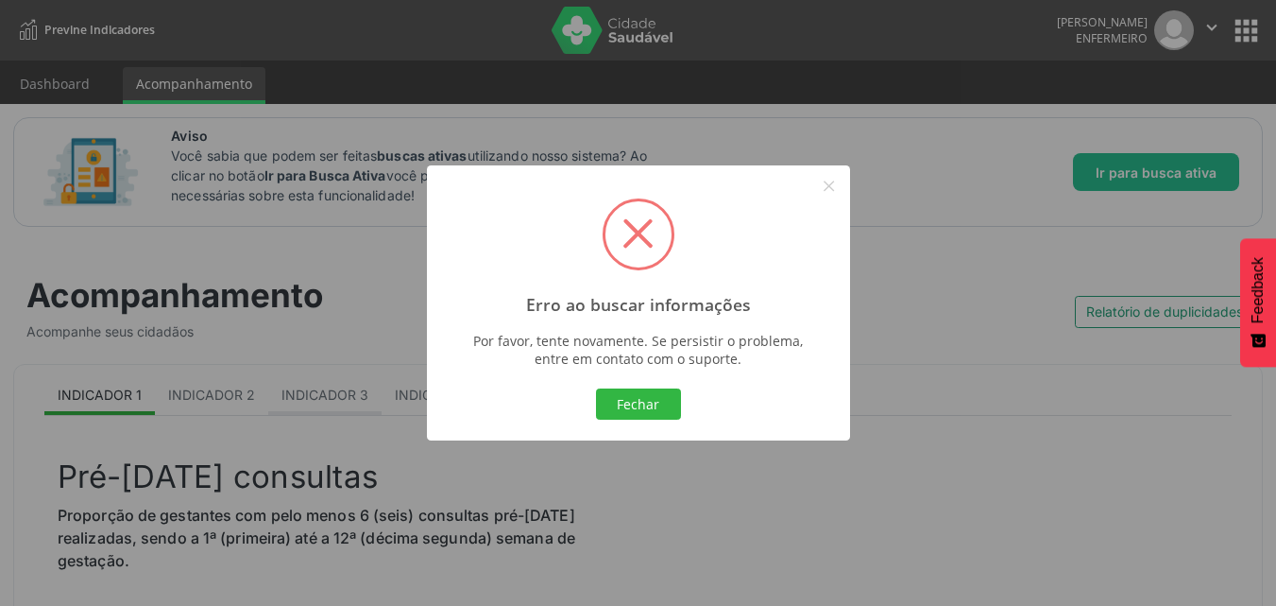
click at [324, 391] on div "Erro ao buscar informações × Por favor, tente novamente. Se persistir o problem…" at bounding box center [638, 303] width 1276 height 606
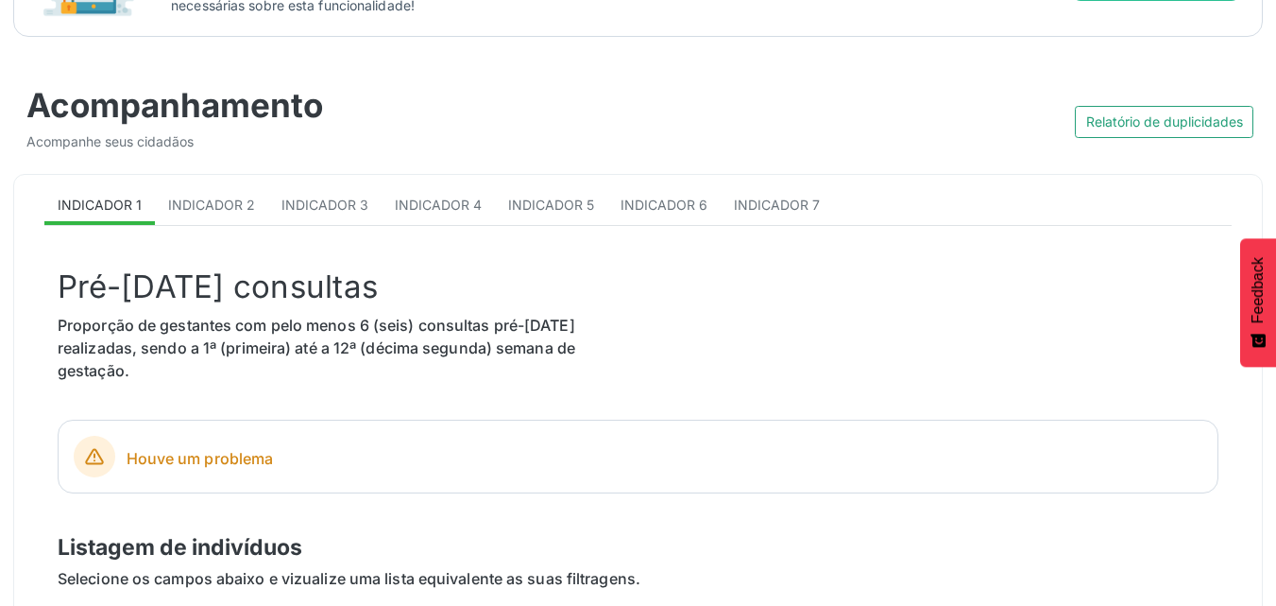
scroll to position [189, 0]
click at [538, 210] on span "Indicador 5" at bounding box center [551, 205] width 86 height 16
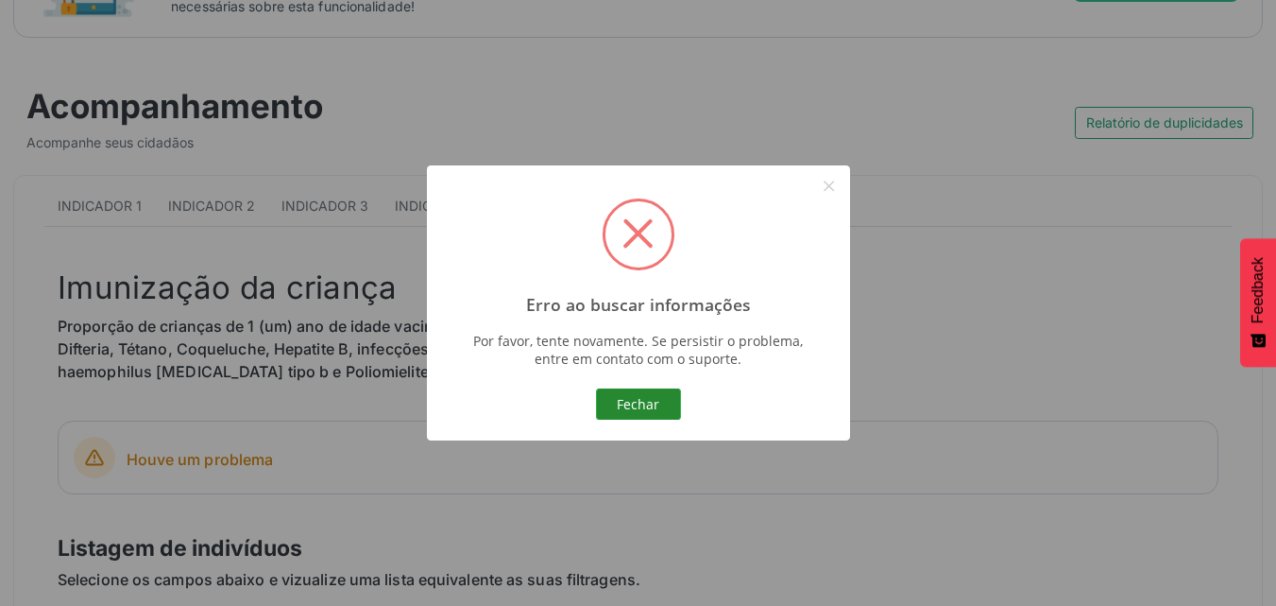
click at [623, 413] on button "Fechar" at bounding box center [638, 404] width 85 height 32
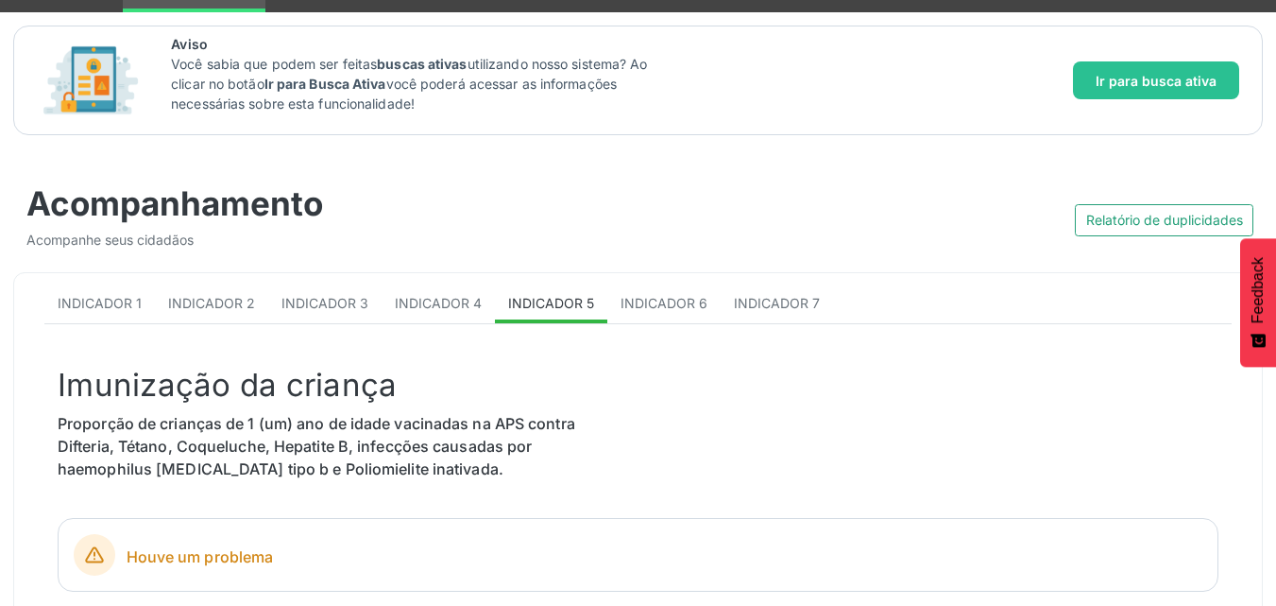
scroll to position [0, 0]
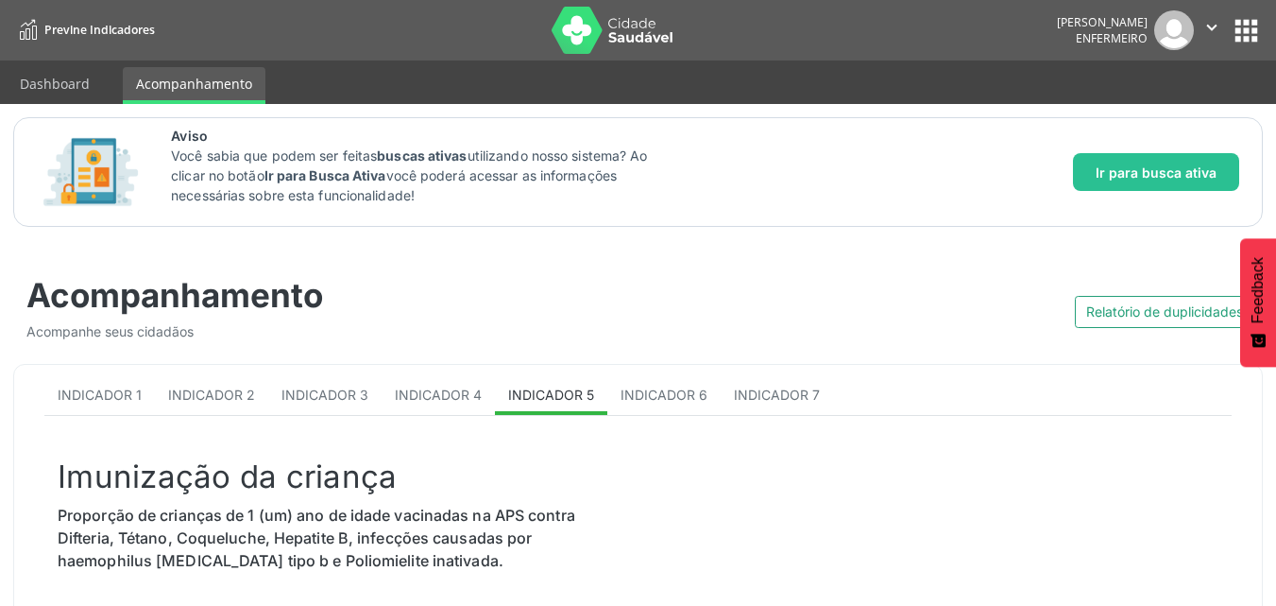
click at [1245, 25] on button "apps" at bounding box center [1246, 30] width 33 height 33
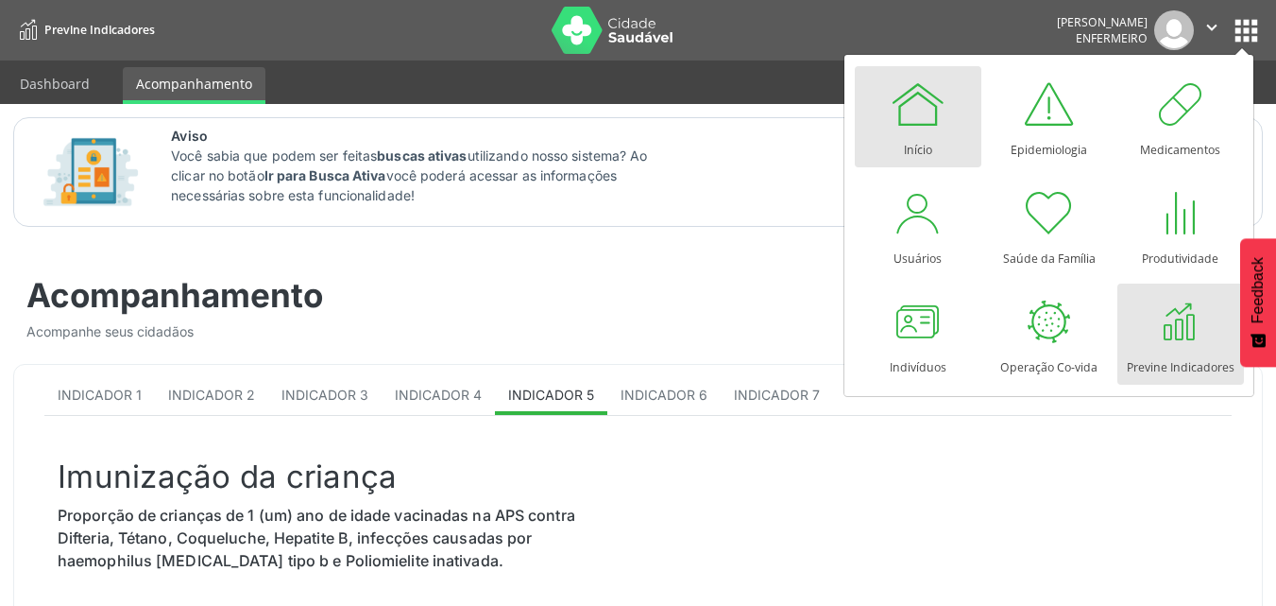
click at [914, 133] on div "Início" at bounding box center [918, 145] width 28 height 26
